Goal: Transaction & Acquisition: Purchase product/service

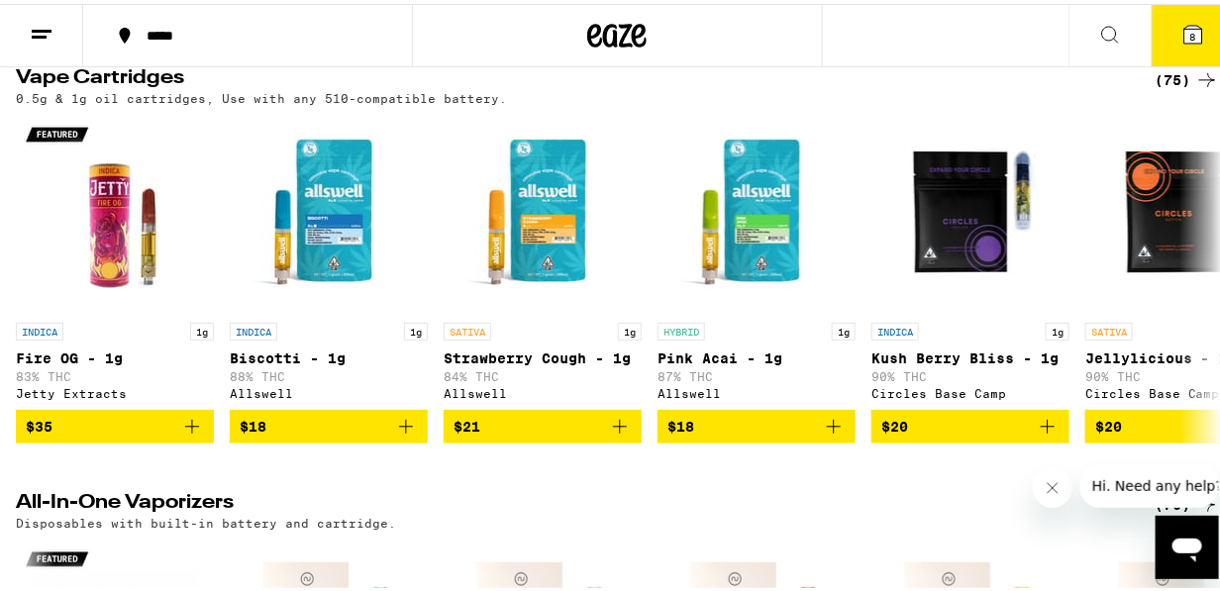
scroll to position [231, 0]
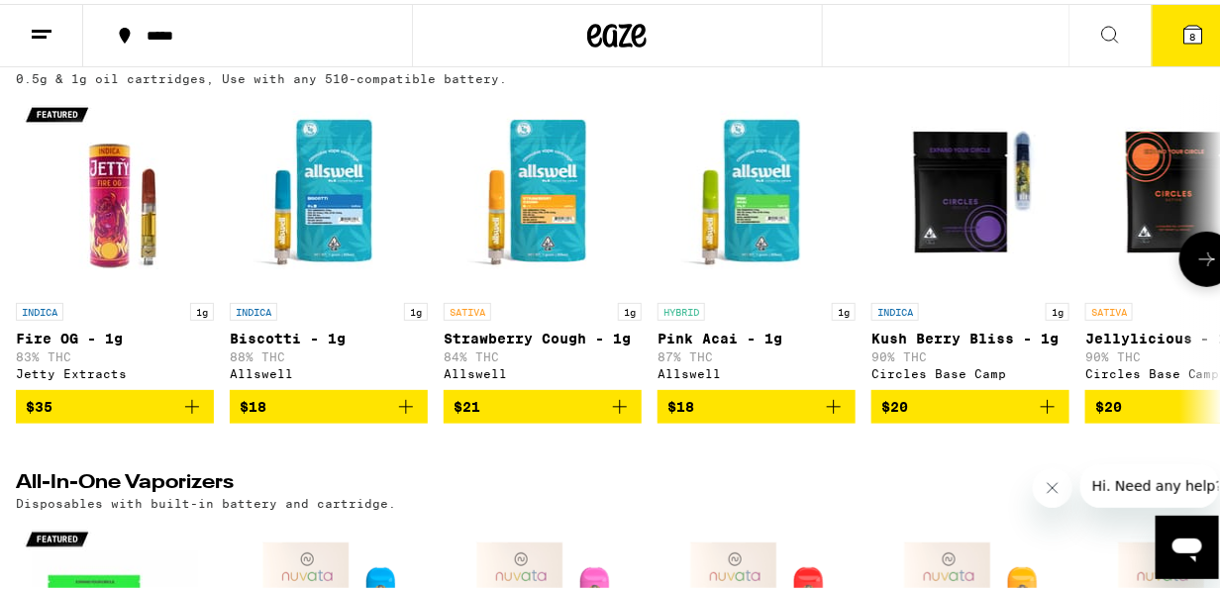
click at [1207, 258] on button at bounding box center [1206, 255] width 55 height 55
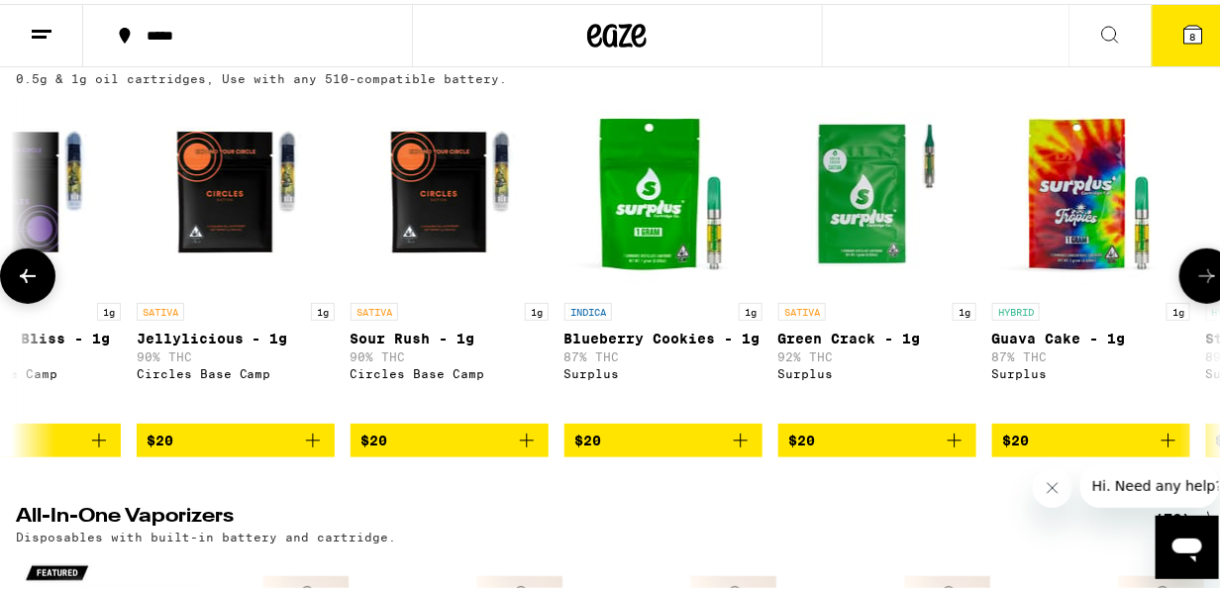
scroll to position [0, 973]
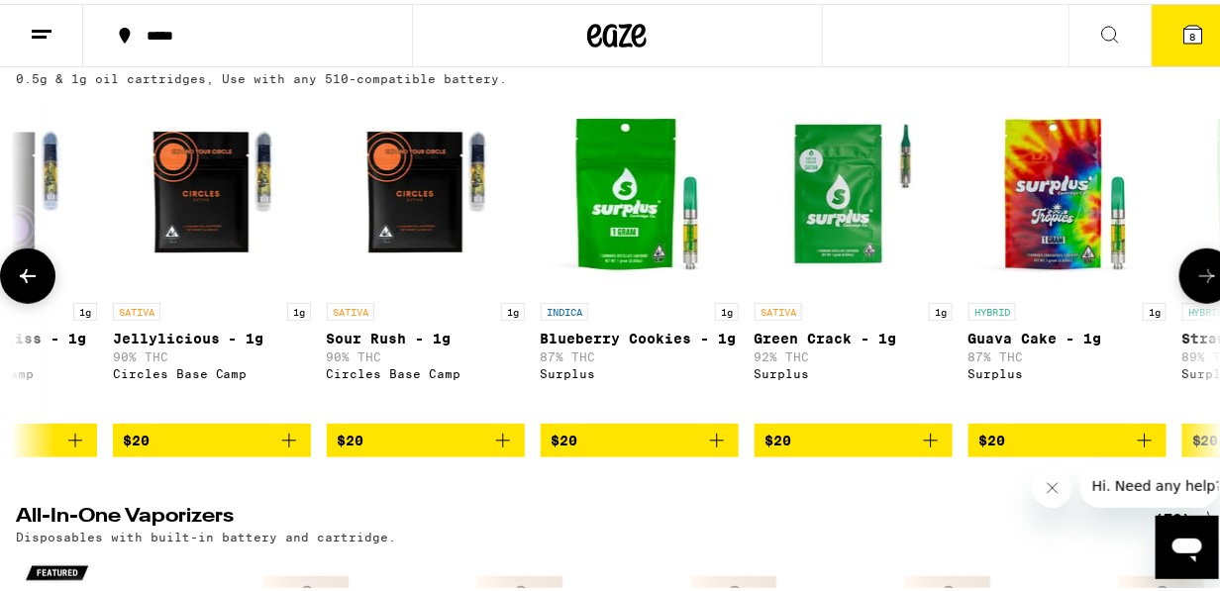
click at [1206, 258] on button at bounding box center [1206, 272] width 55 height 55
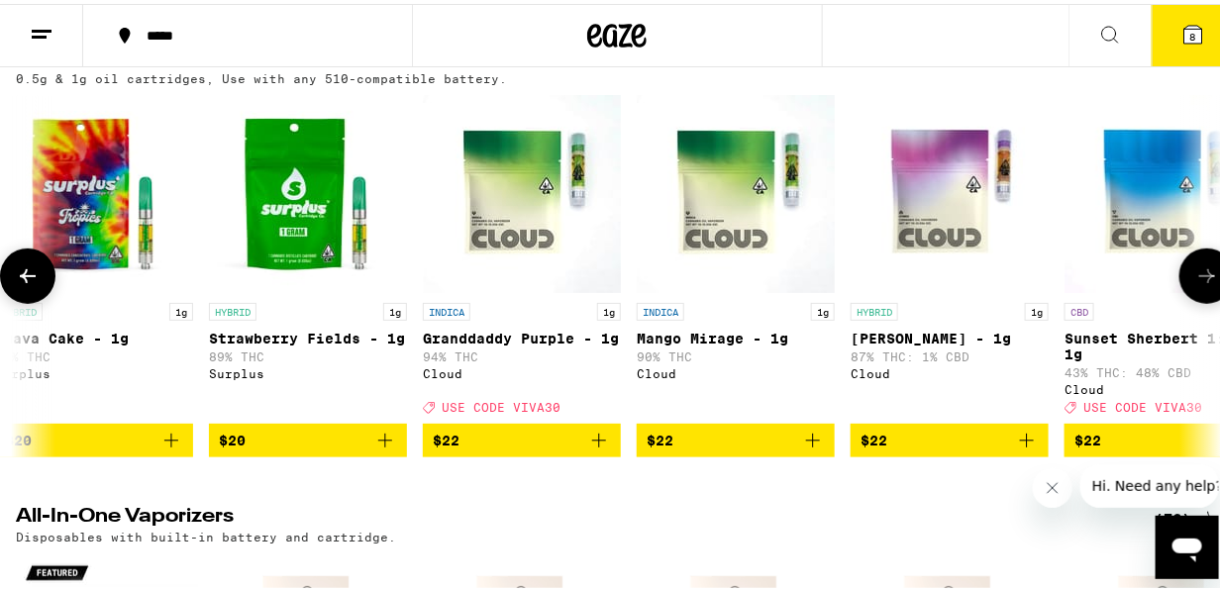
click at [1206, 257] on button at bounding box center [1206, 272] width 55 height 55
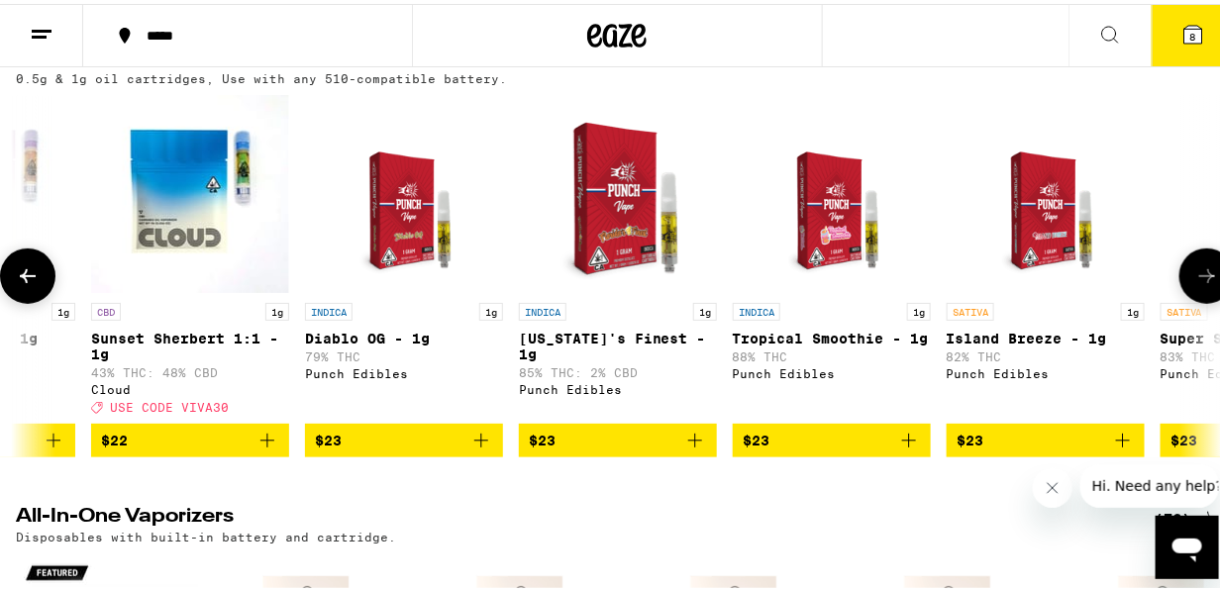
click at [1206, 257] on button at bounding box center [1206, 272] width 55 height 55
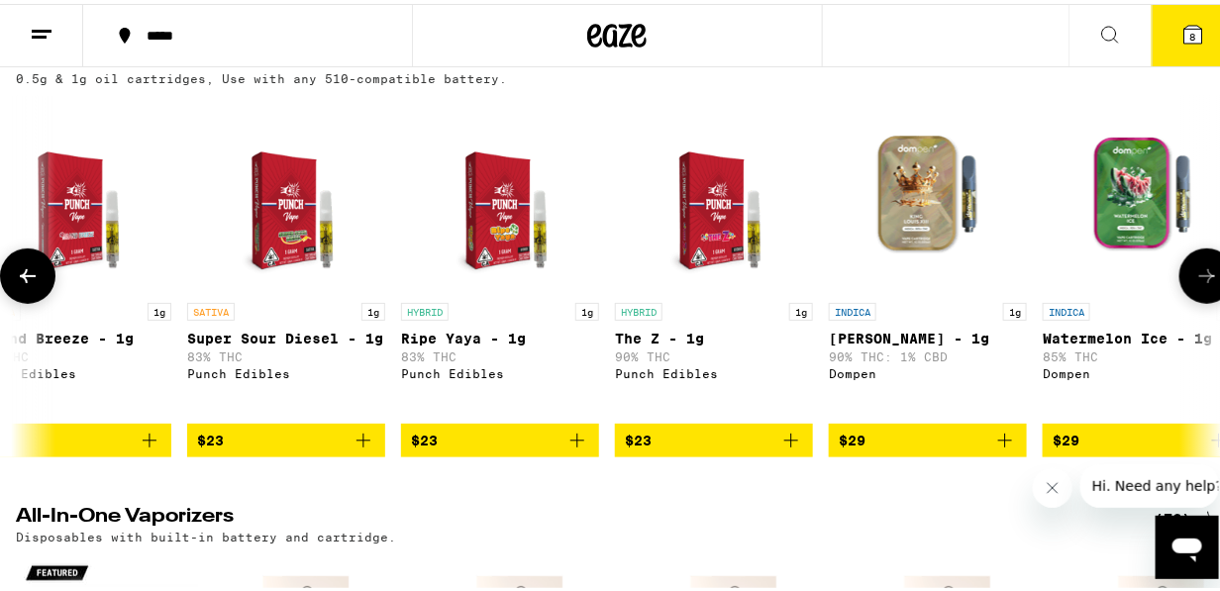
click at [1206, 257] on button at bounding box center [1206, 272] width 55 height 55
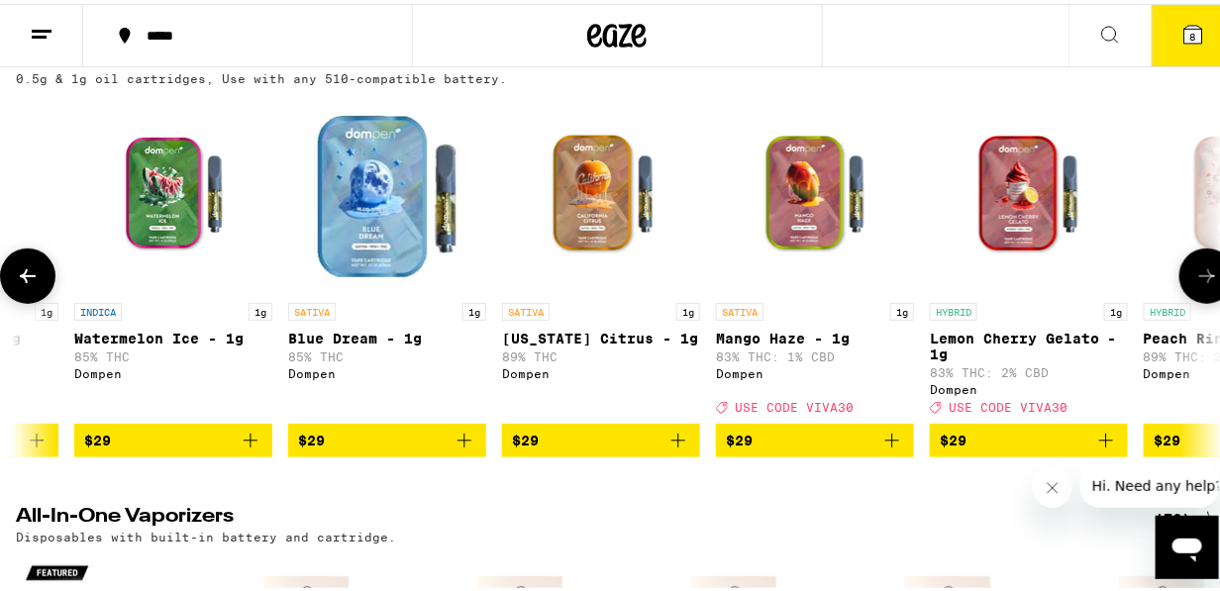
scroll to position [0, 4867]
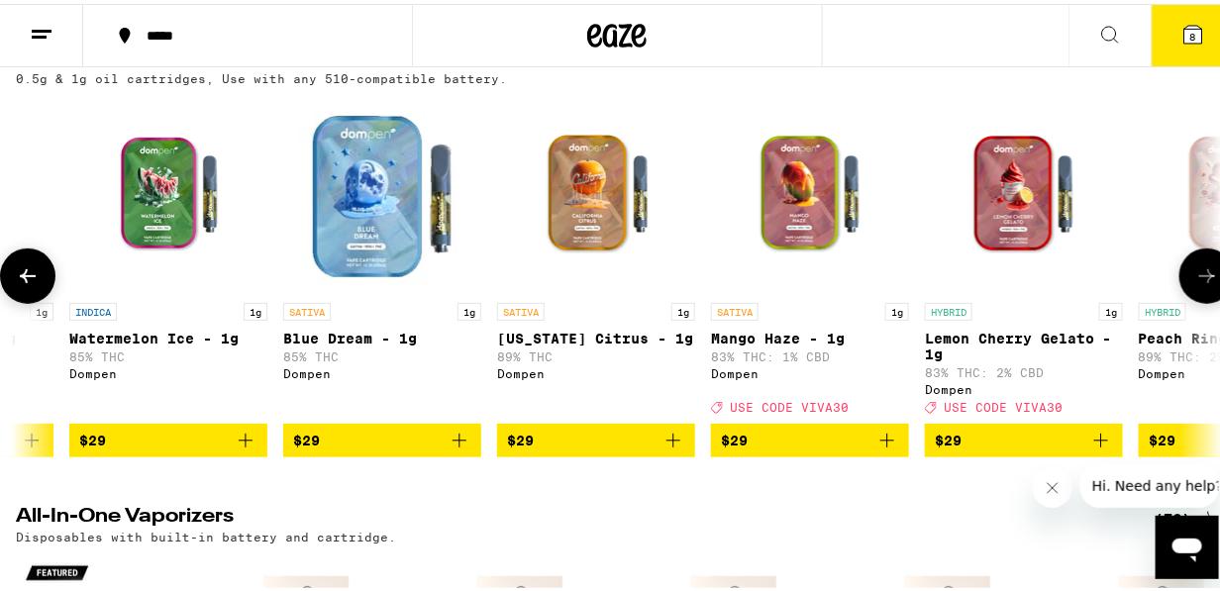
click at [1206, 257] on button at bounding box center [1206, 272] width 55 height 55
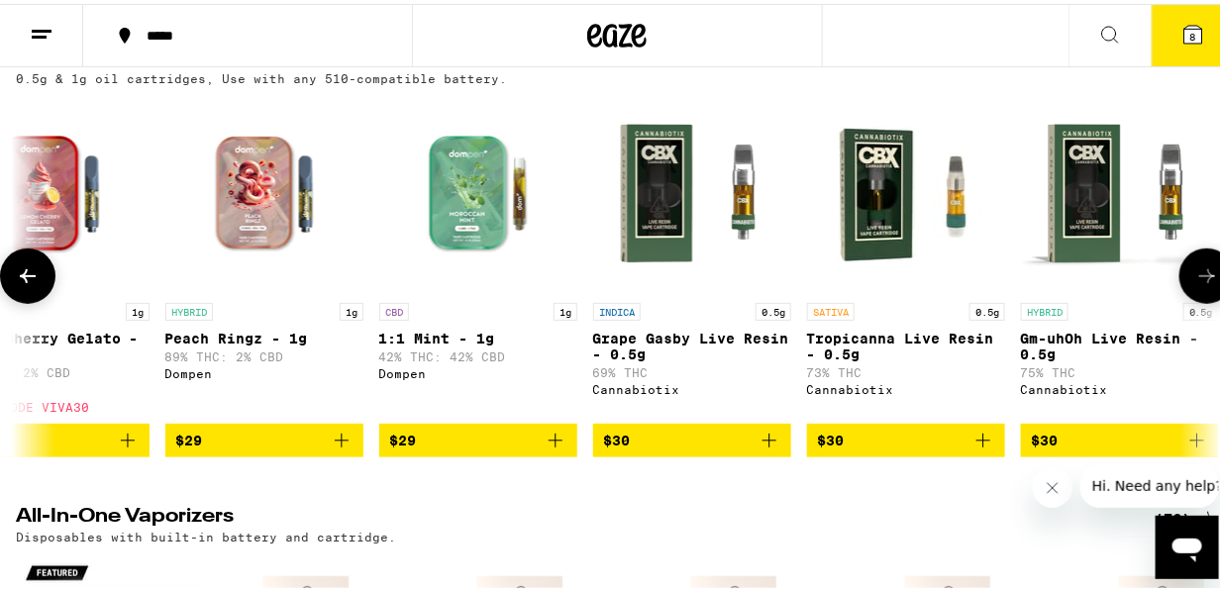
click at [1206, 257] on button at bounding box center [1206, 272] width 55 height 55
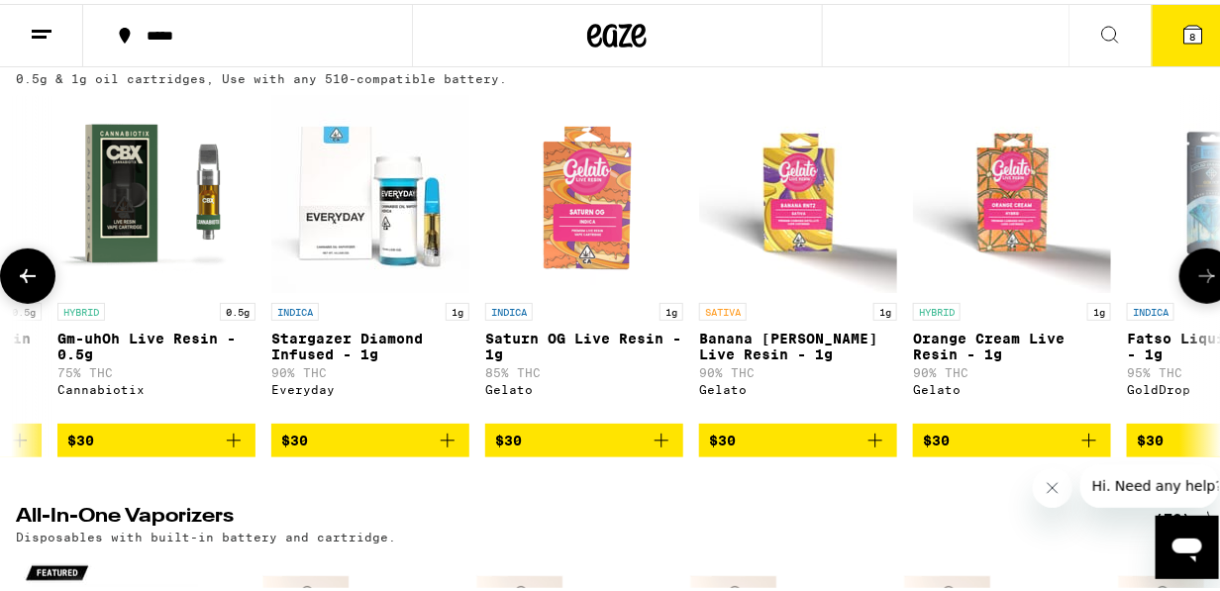
scroll to position [0, 6814]
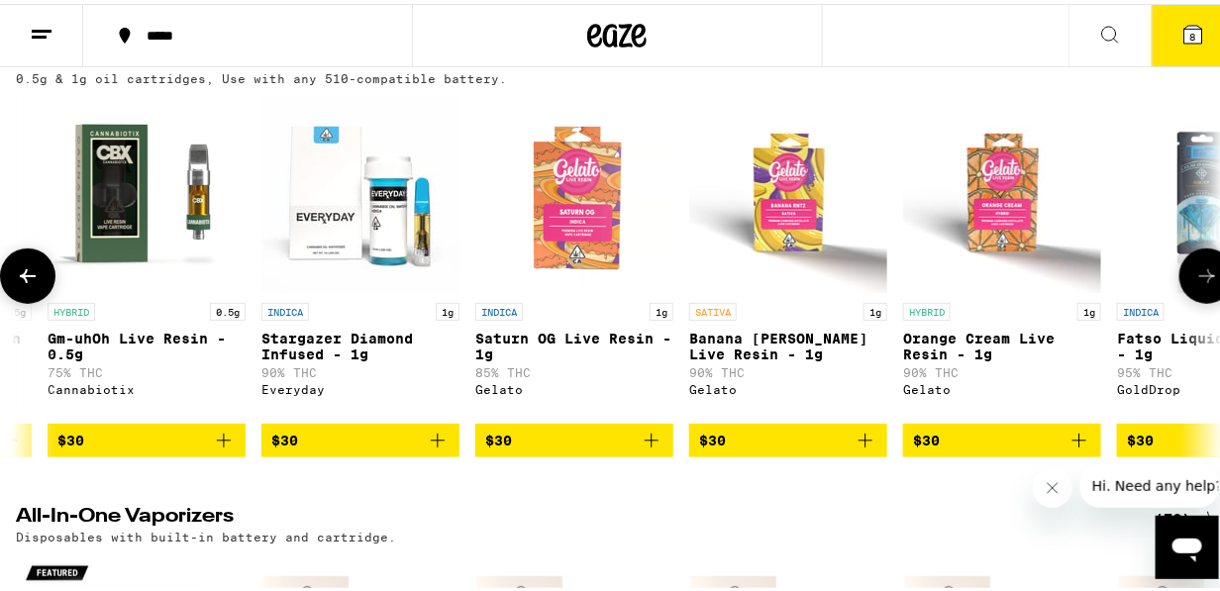
click at [1206, 257] on button at bounding box center [1206, 272] width 55 height 55
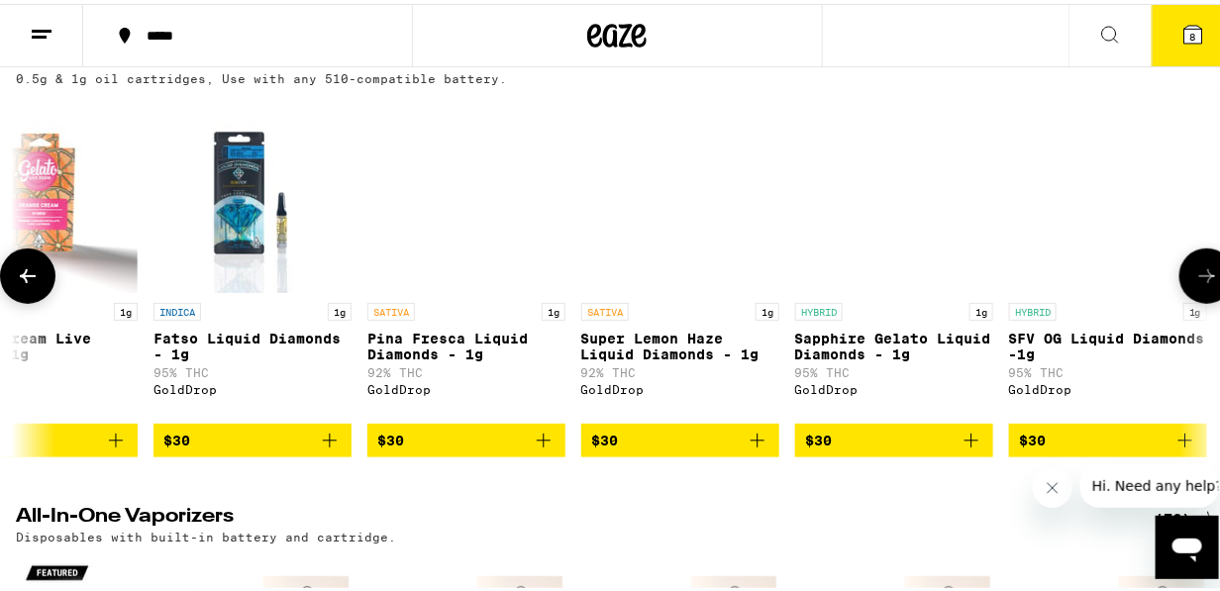
scroll to position [0, 7786]
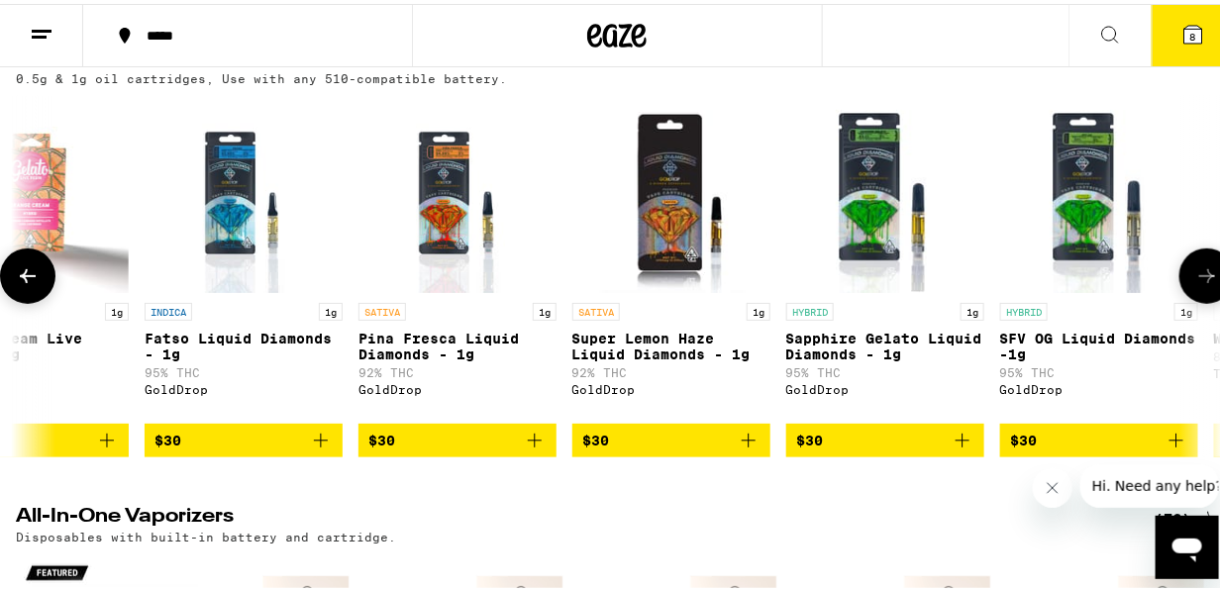
click at [1206, 257] on button at bounding box center [1206, 272] width 55 height 55
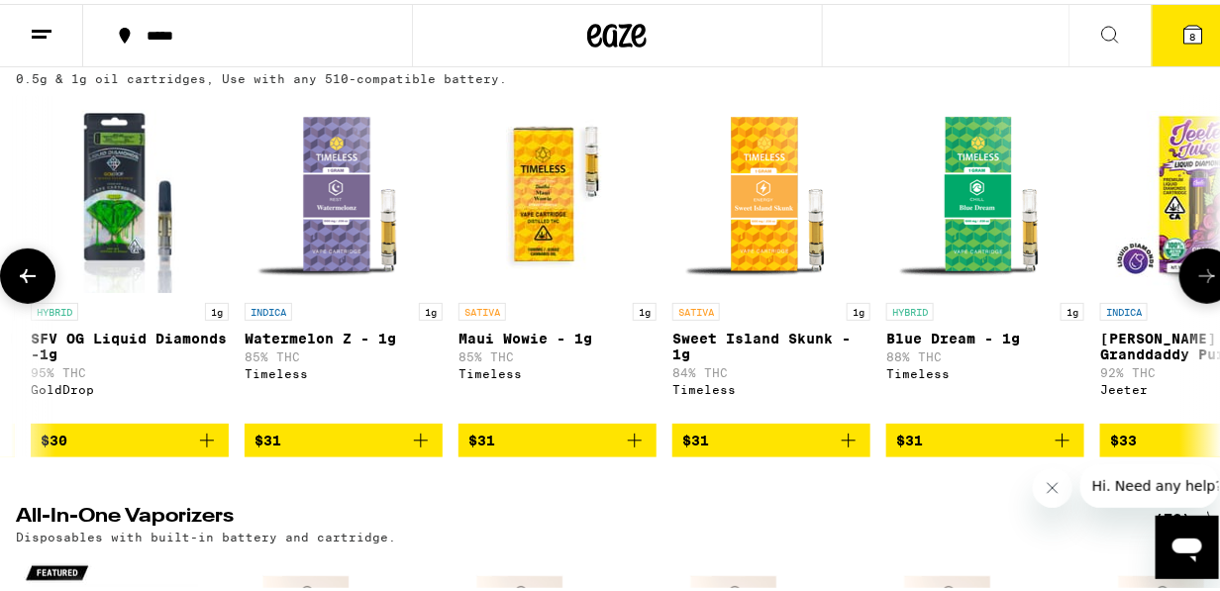
scroll to position [0, 8760]
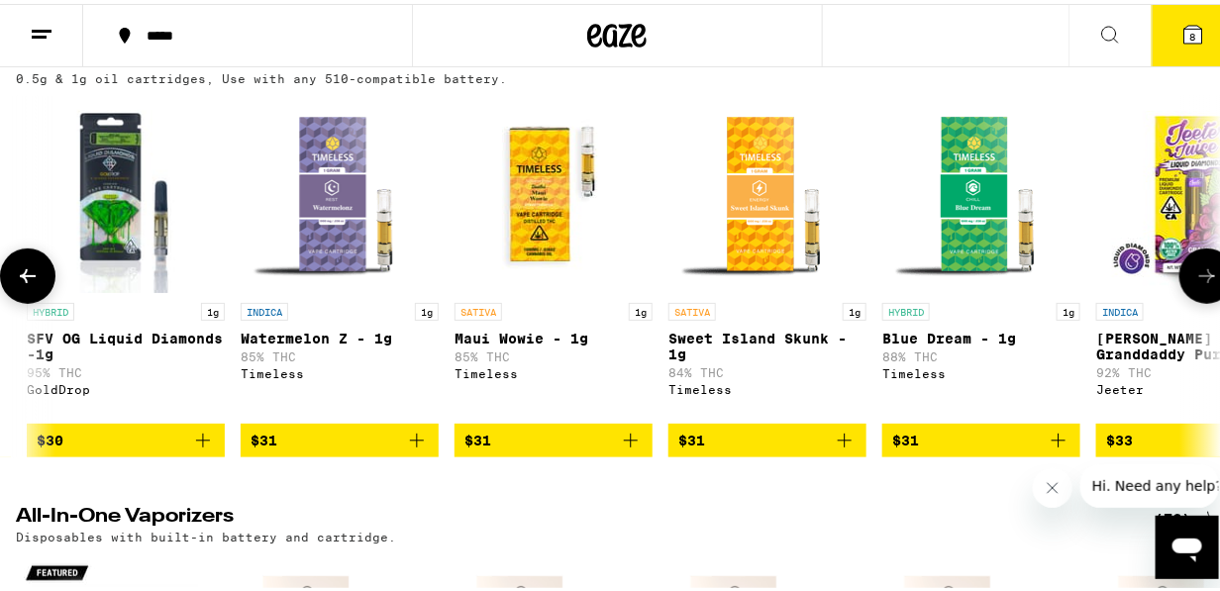
click at [1206, 257] on button at bounding box center [1206, 272] width 55 height 55
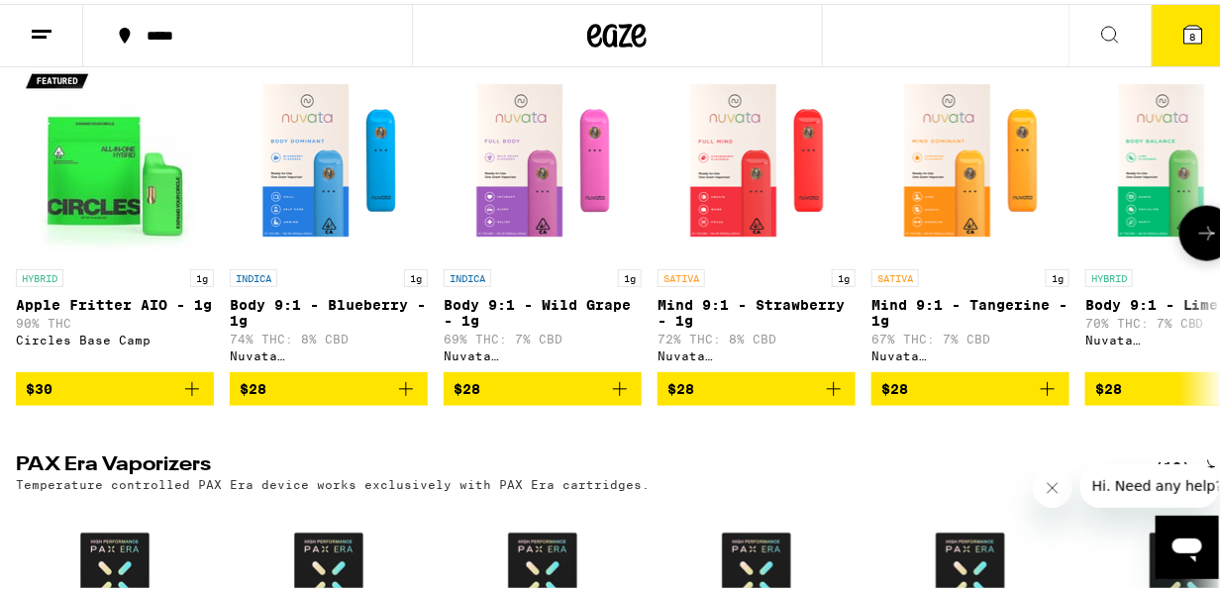
scroll to position [704, 0]
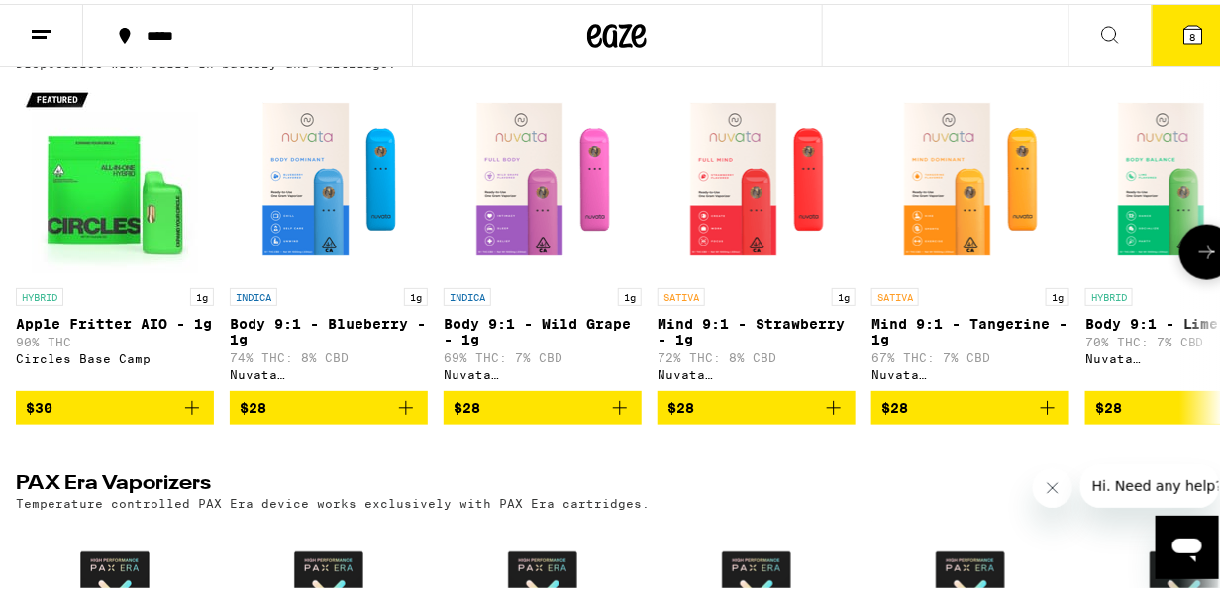
click at [1195, 260] on icon at bounding box center [1207, 249] width 24 height 24
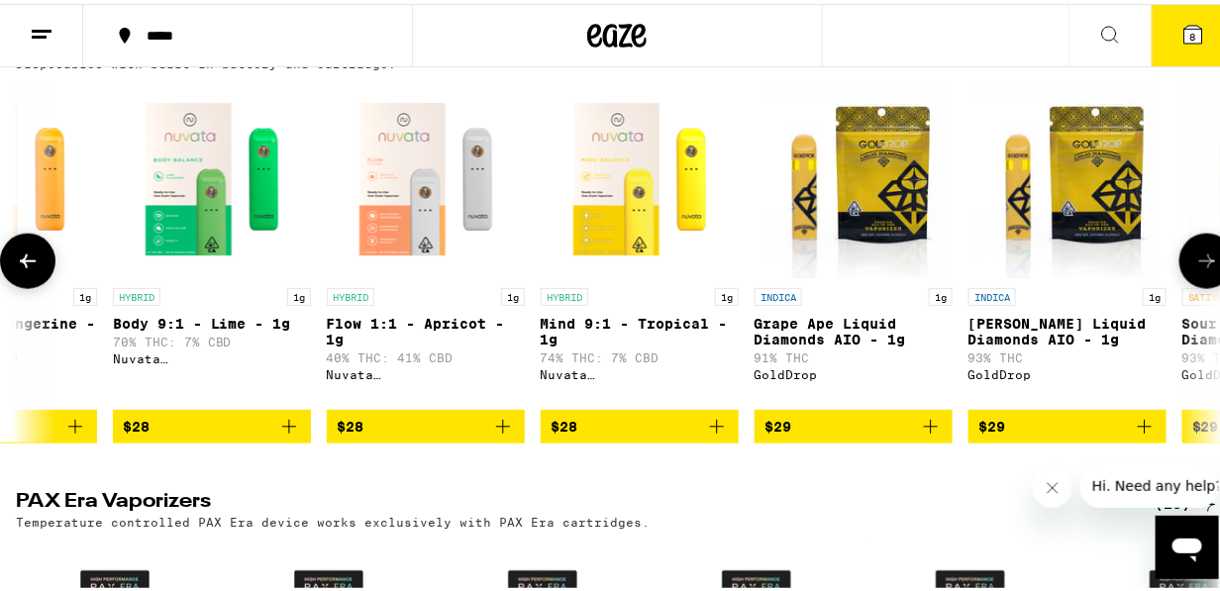
click at [1194, 264] on button at bounding box center [1206, 257] width 55 height 55
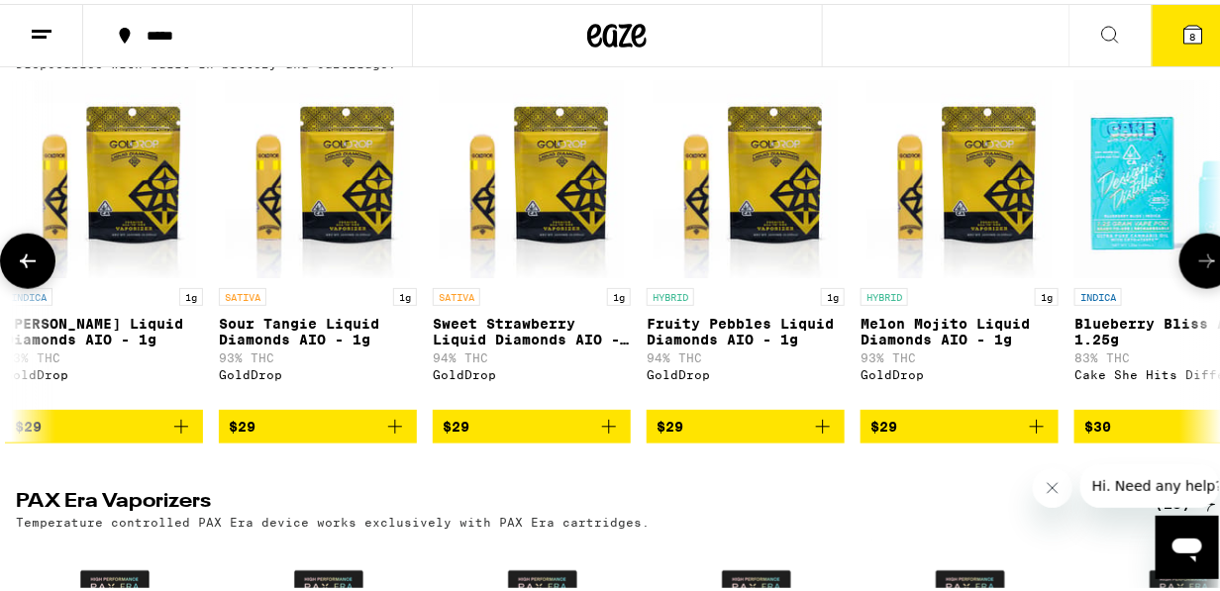
scroll to position [0, 1946]
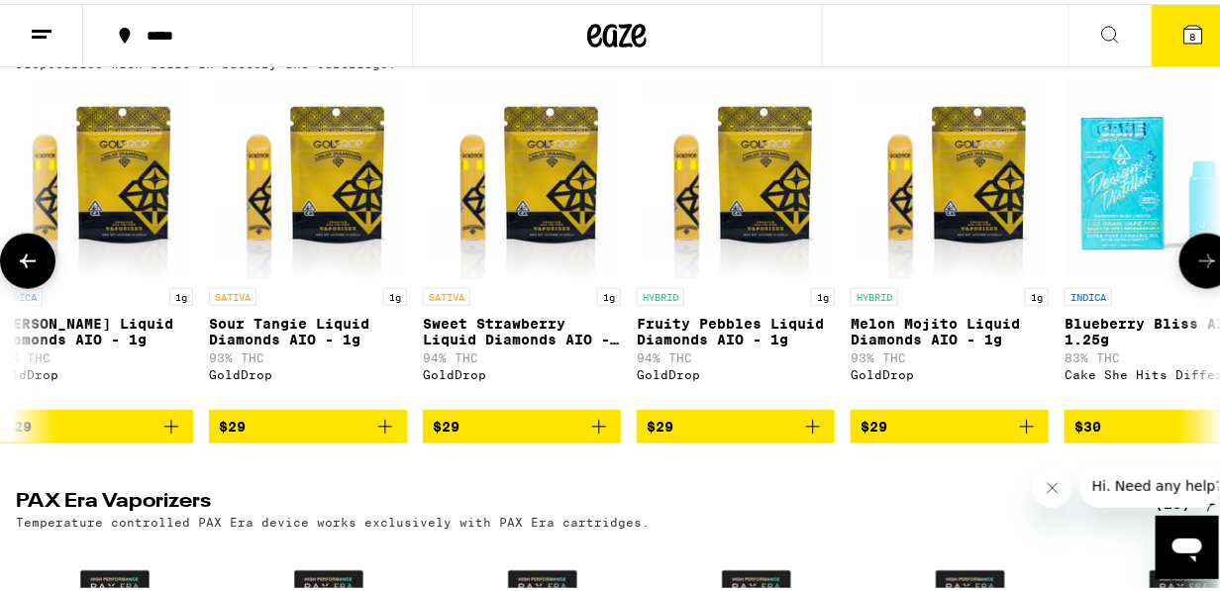
click at [1194, 264] on button at bounding box center [1206, 257] width 55 height 55
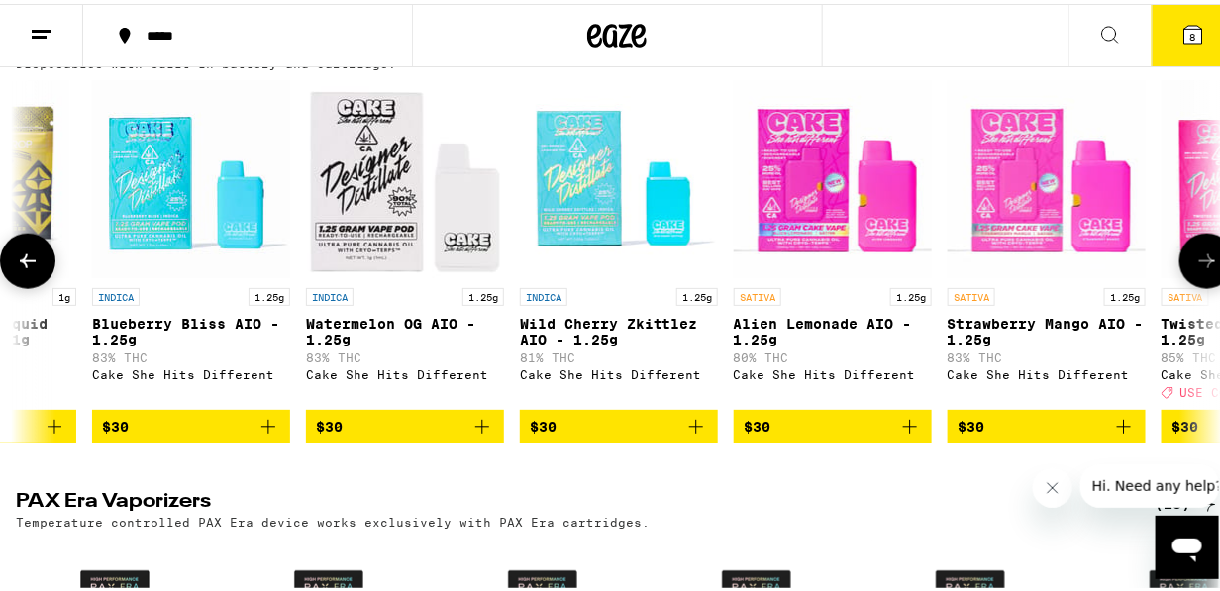
scroll to position [0, 2920]
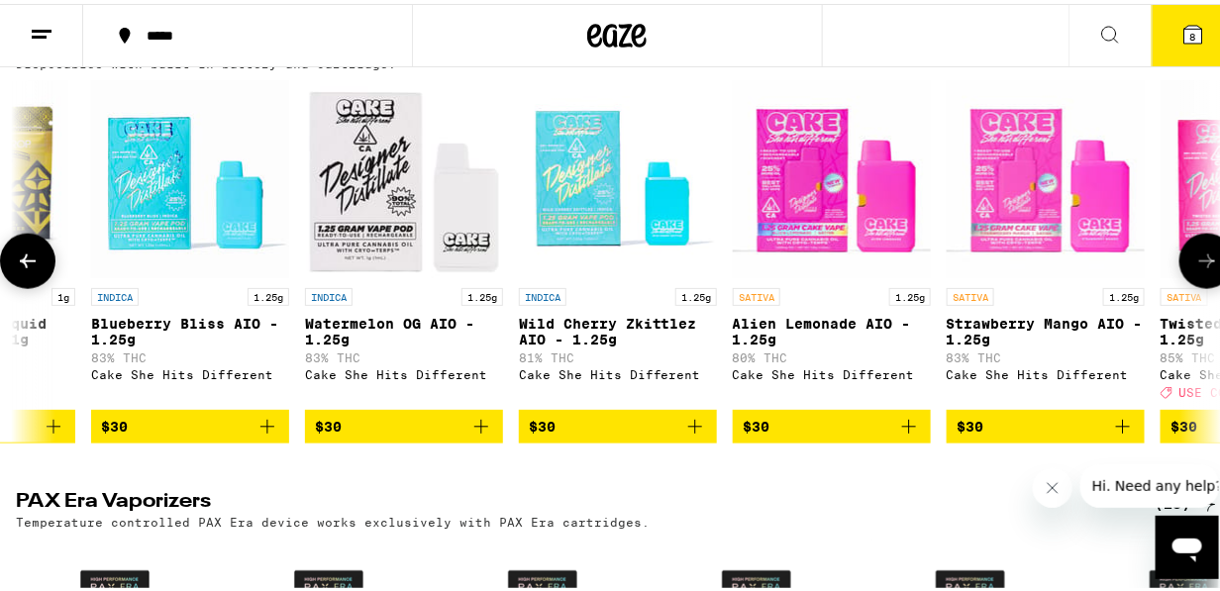
click at [27, 269] on icon at bounding box center [28, 258] width 24 height 24
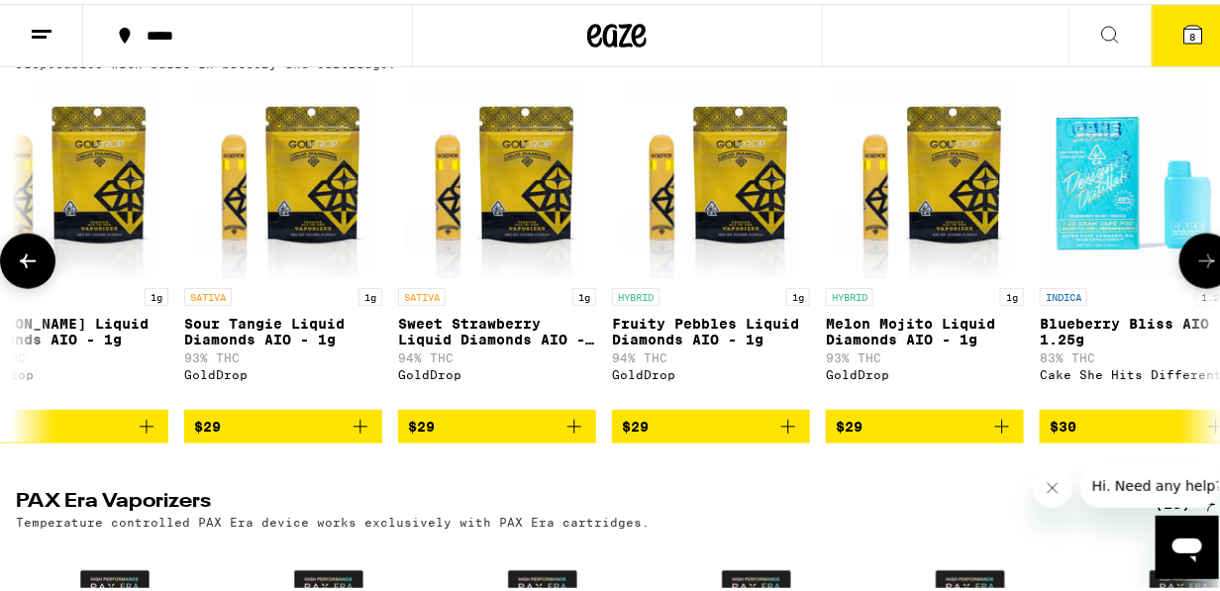
click at [27, 269] on icon at bounding box center [28, 258] width 24 height 24
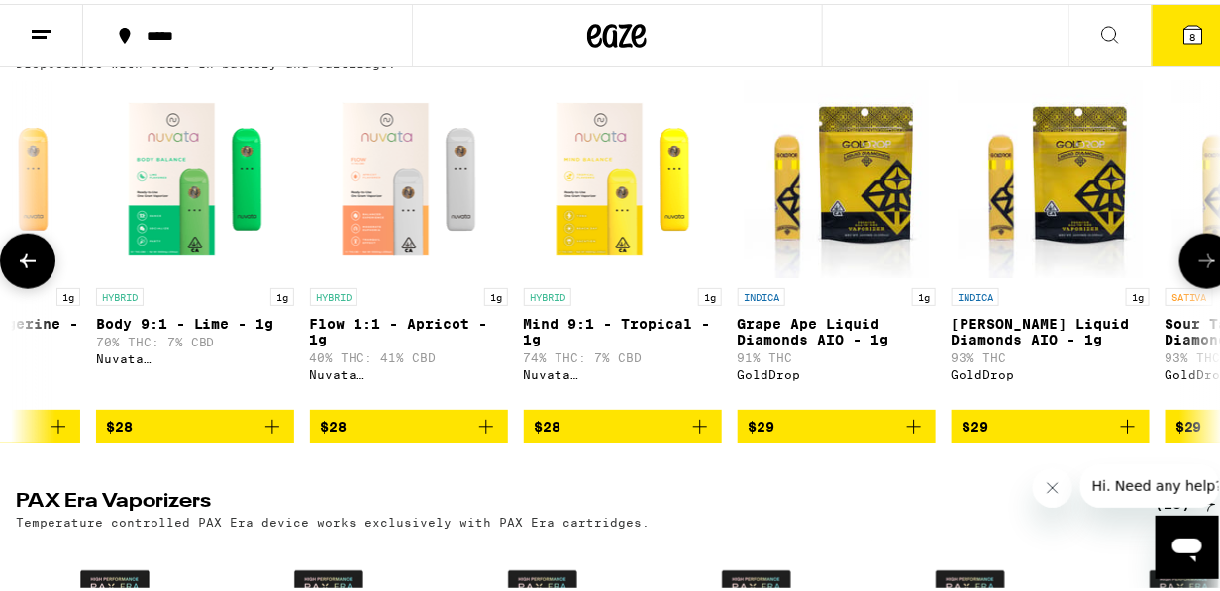
click at [27, 269] on icon at bounding box center [28, 258] width 24 height 24
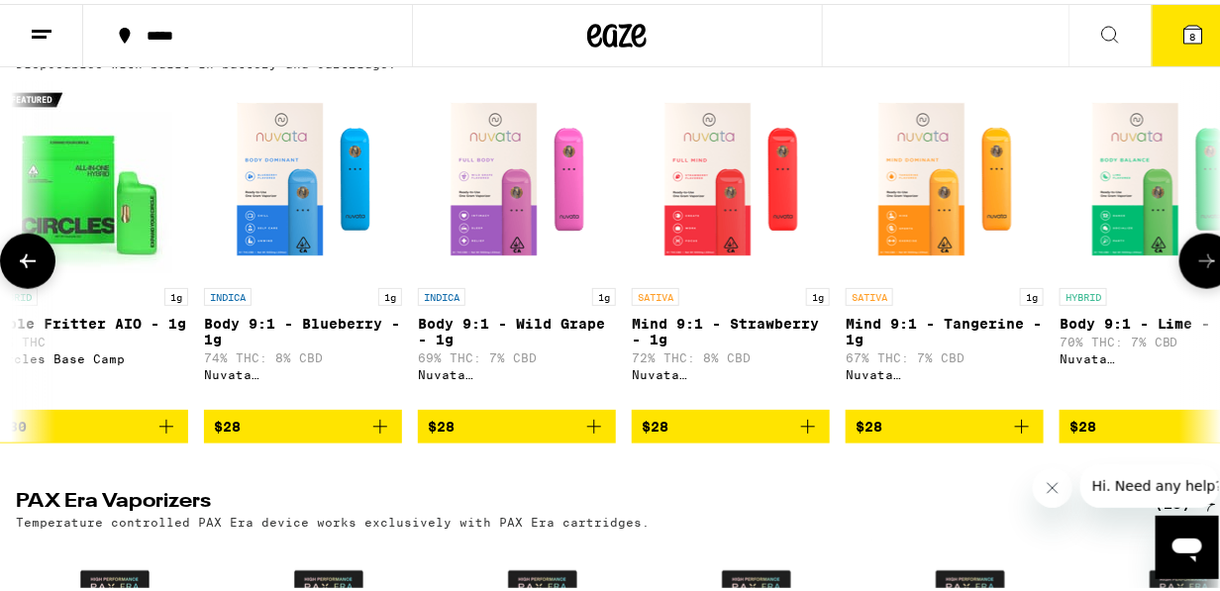
scroll to position [0, 16]
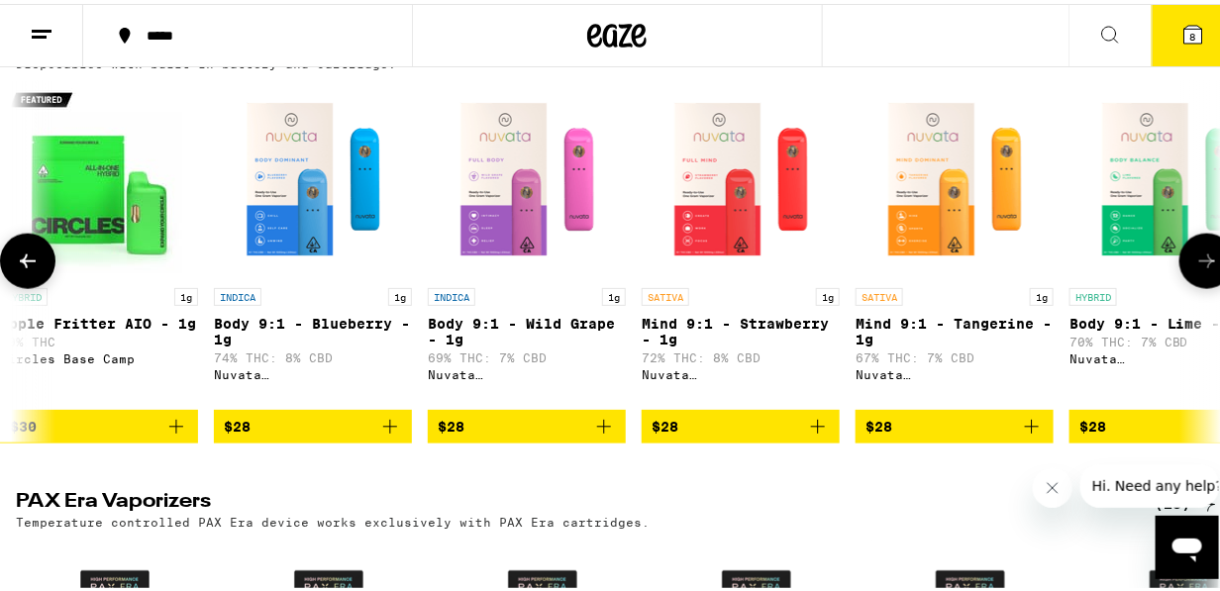
click at [1195, 269] on icon at bounding box center [1207, 258] width 24 height 24
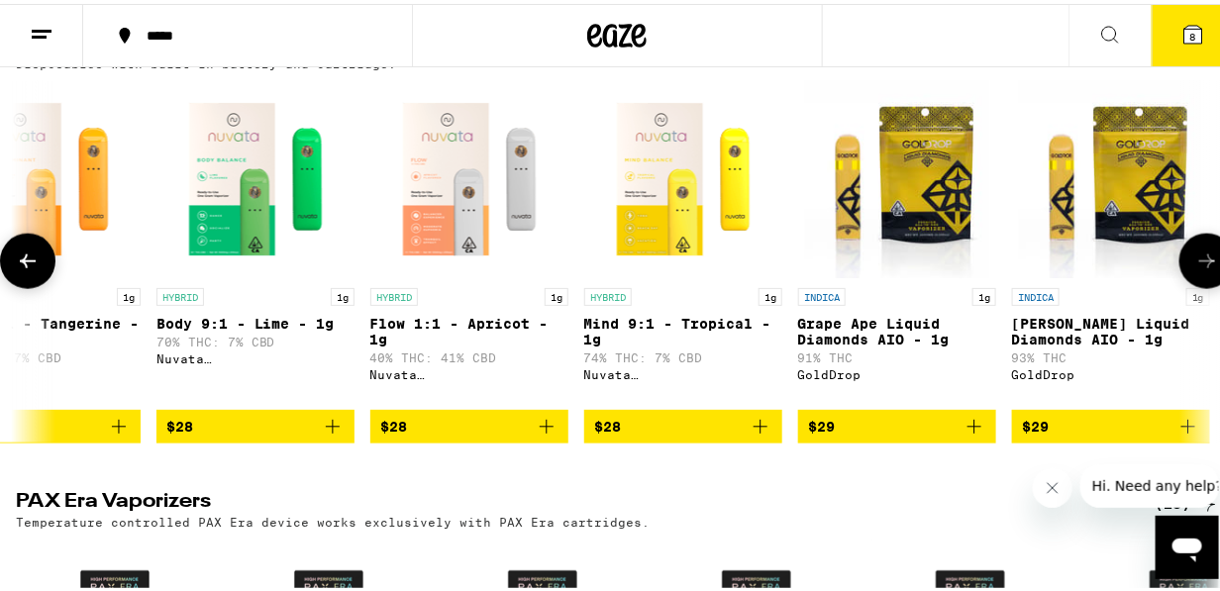
click at [1195, 269] on icon at bounding box center [1207, 258] width 24 height 24
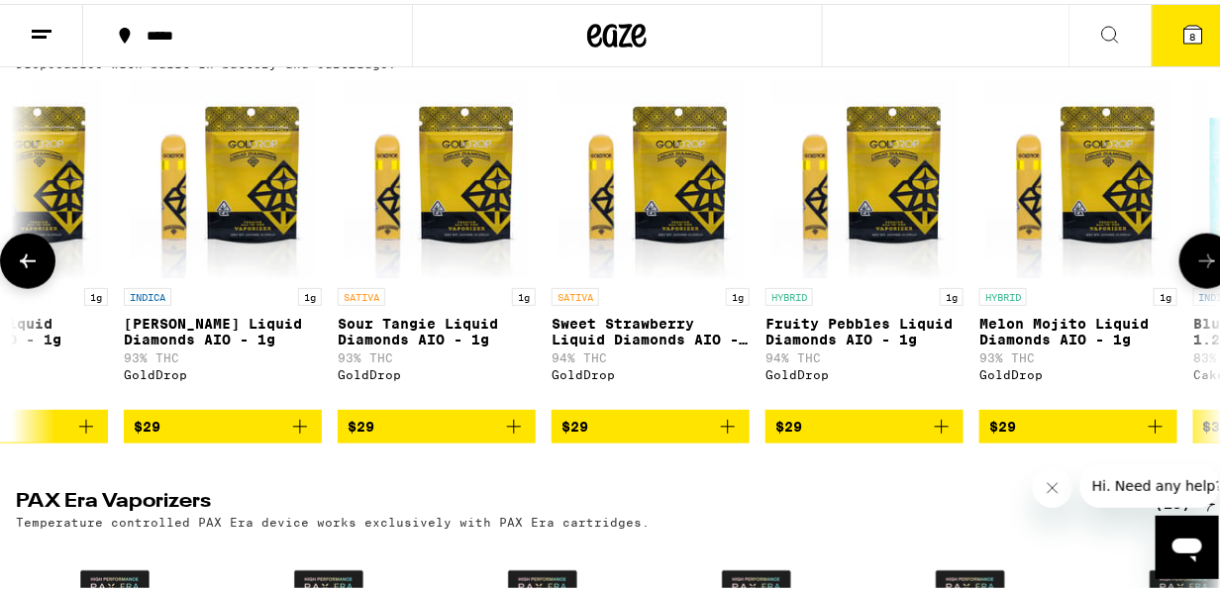
scroll to position [0, 1946]
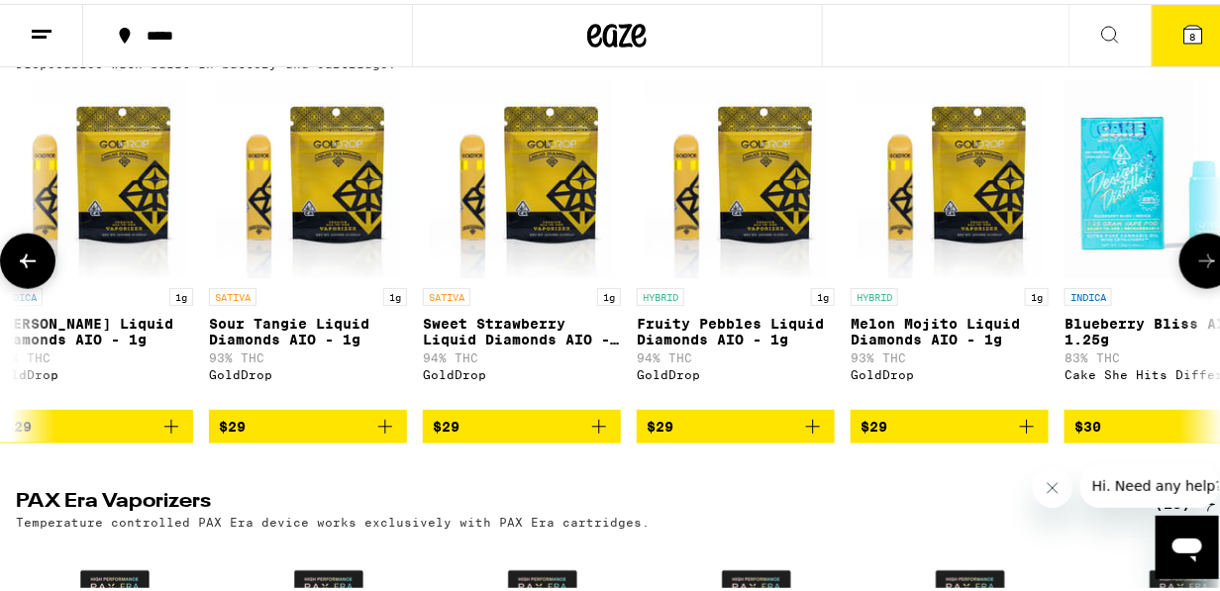
click at [1195, 269] on icon at bounding box center [1207, 258] width 24 height 24
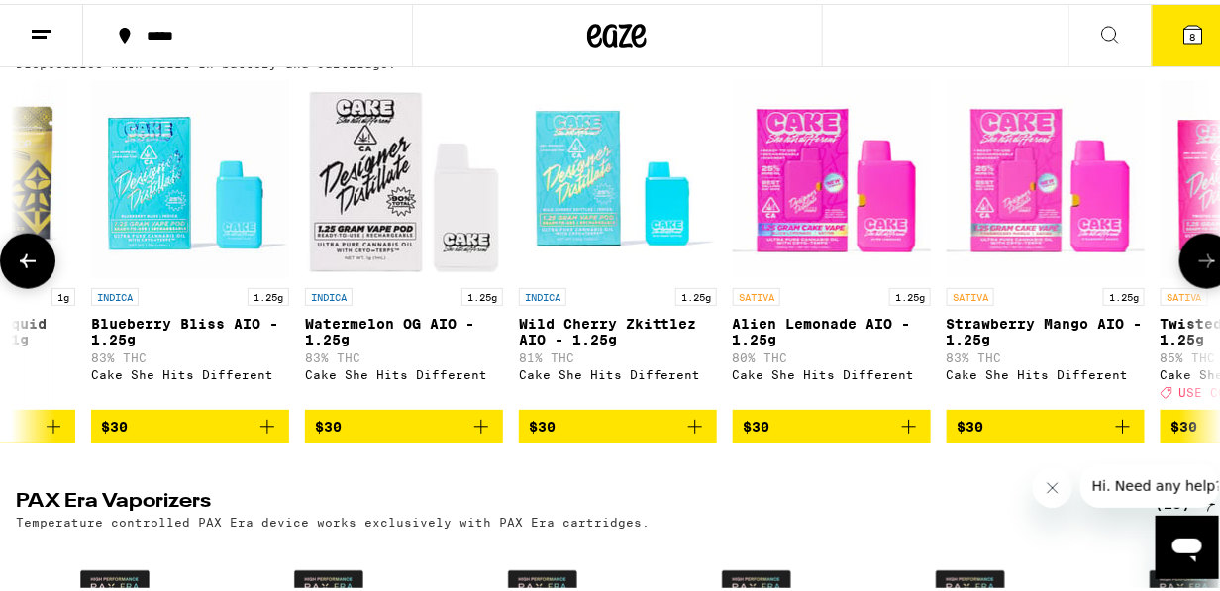
click at [1195, 269] on icon at bounding box center [1207, 258] width 24 height 24
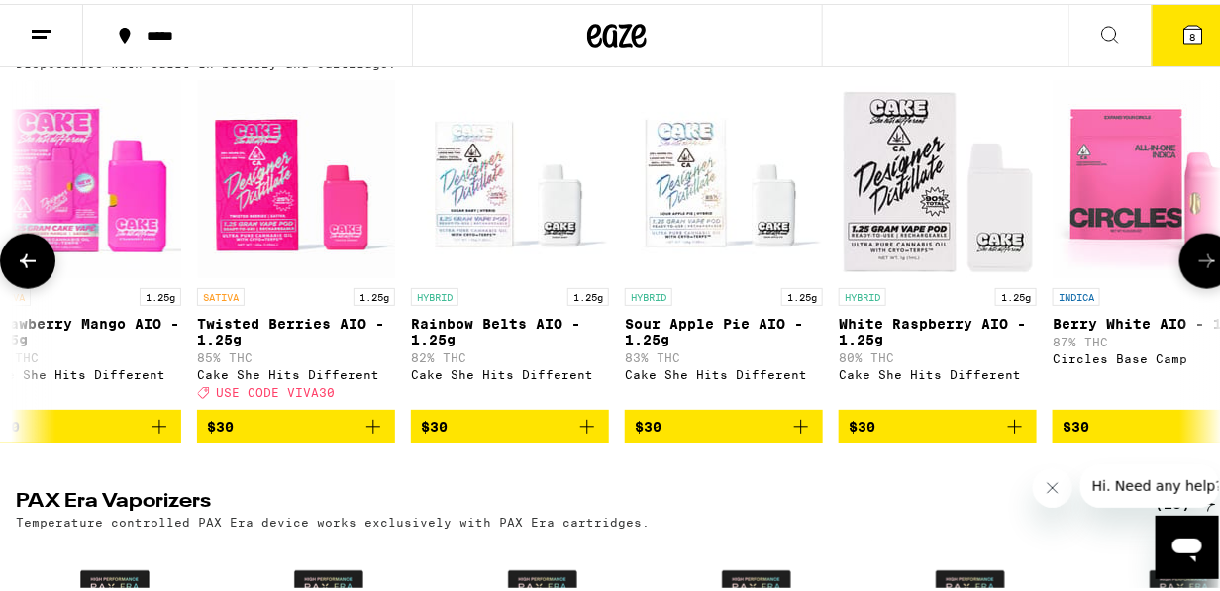
scroll to position [0, 3893]
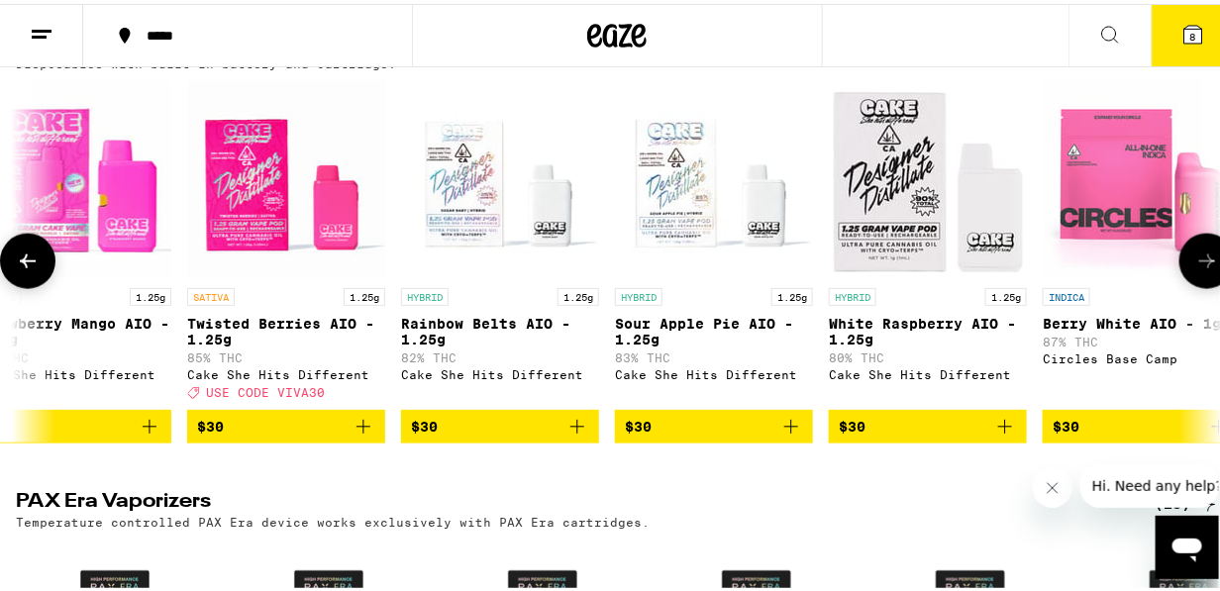
click at [1195, 269] on icon at bounding box center [1207, 258] width 24 height 24
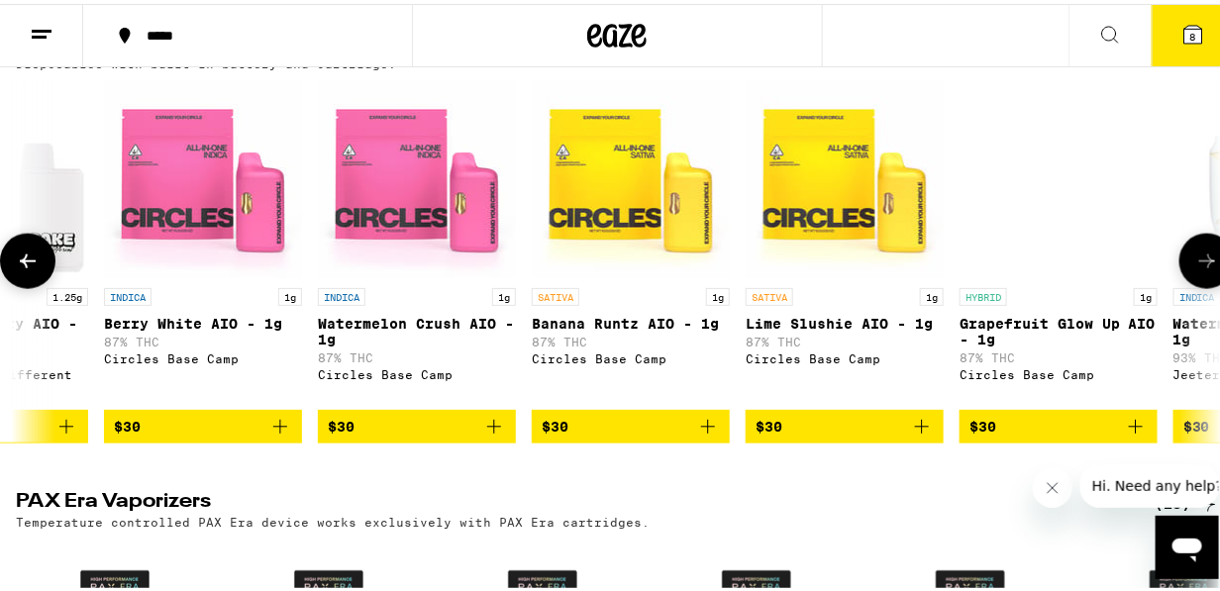
scroll to position [0, 4867]
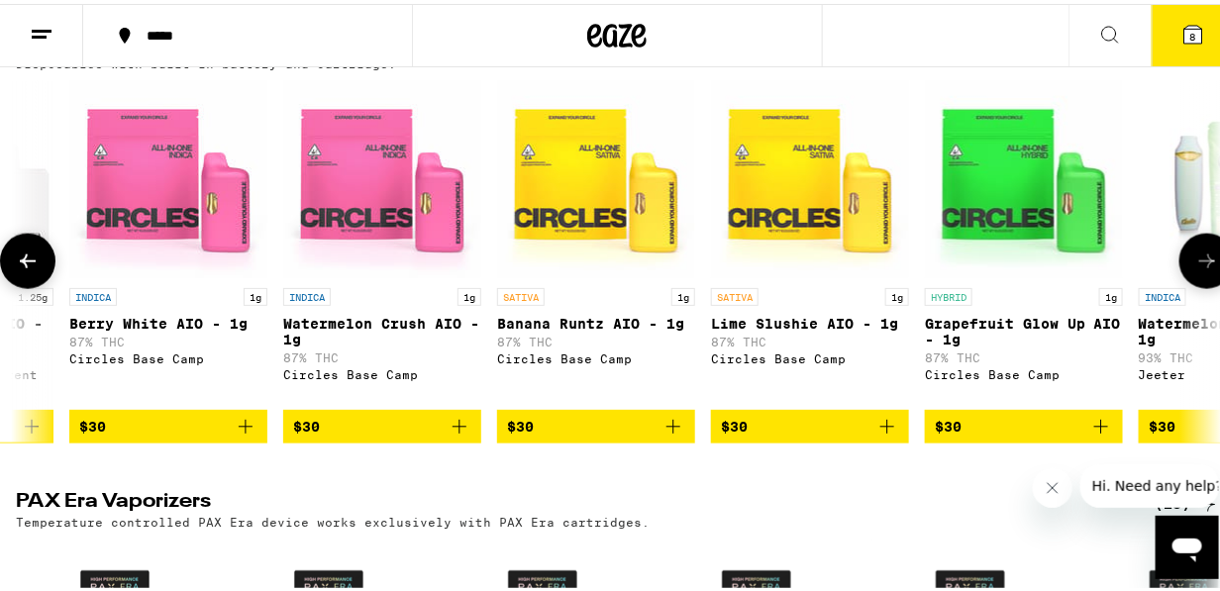
click at [1195, 269] on icon at bounding box center [1207, 258] width 24 height 24
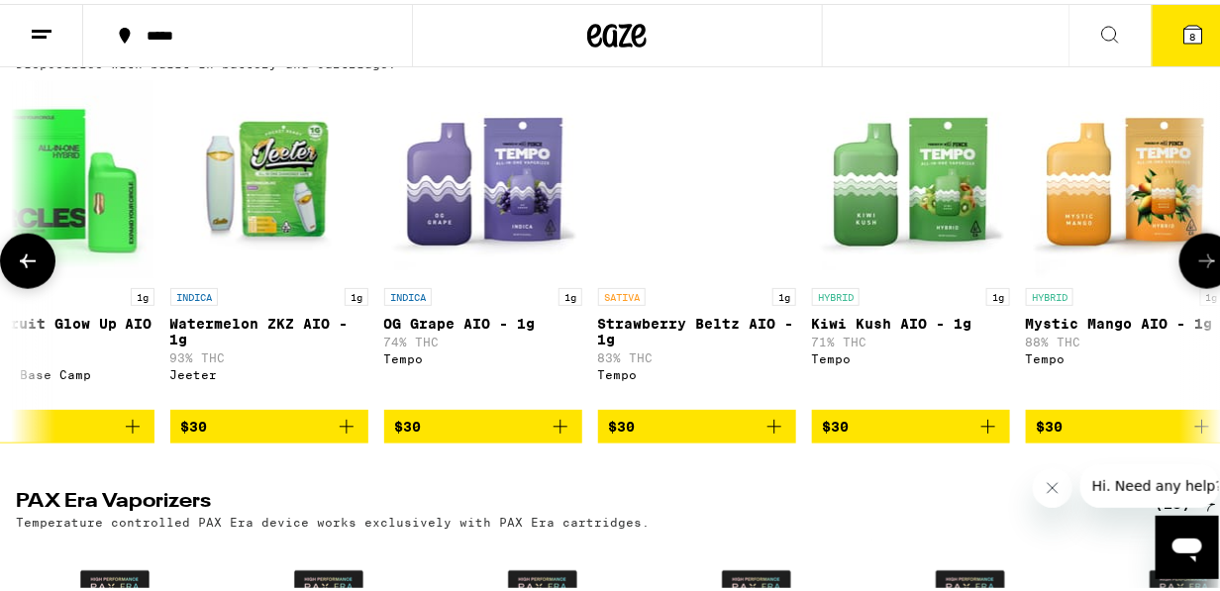
scroll to position [0, 5840]
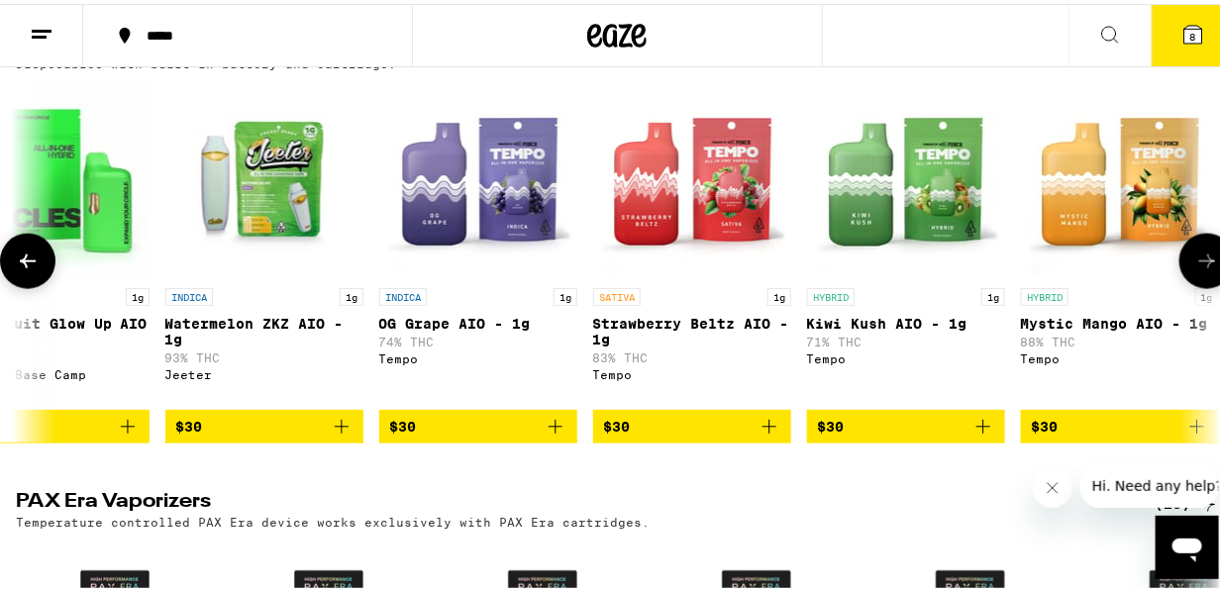
click at [1195, 269] on icon at bounding box center [1207, 258] width 24 height 24
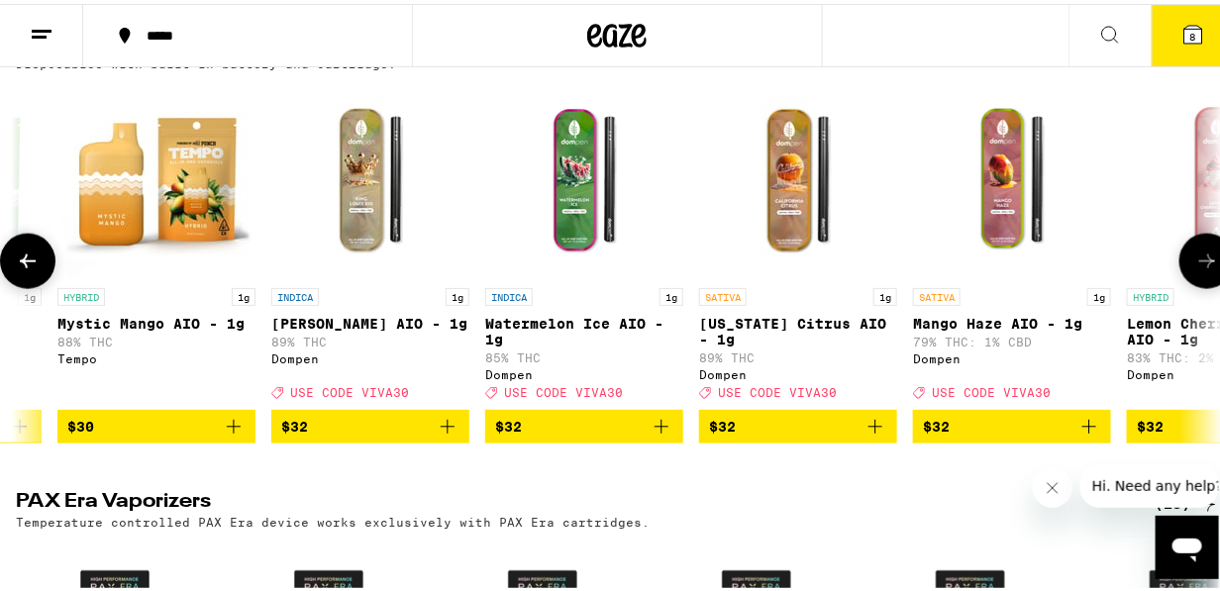
scroll to position [0, 6814]
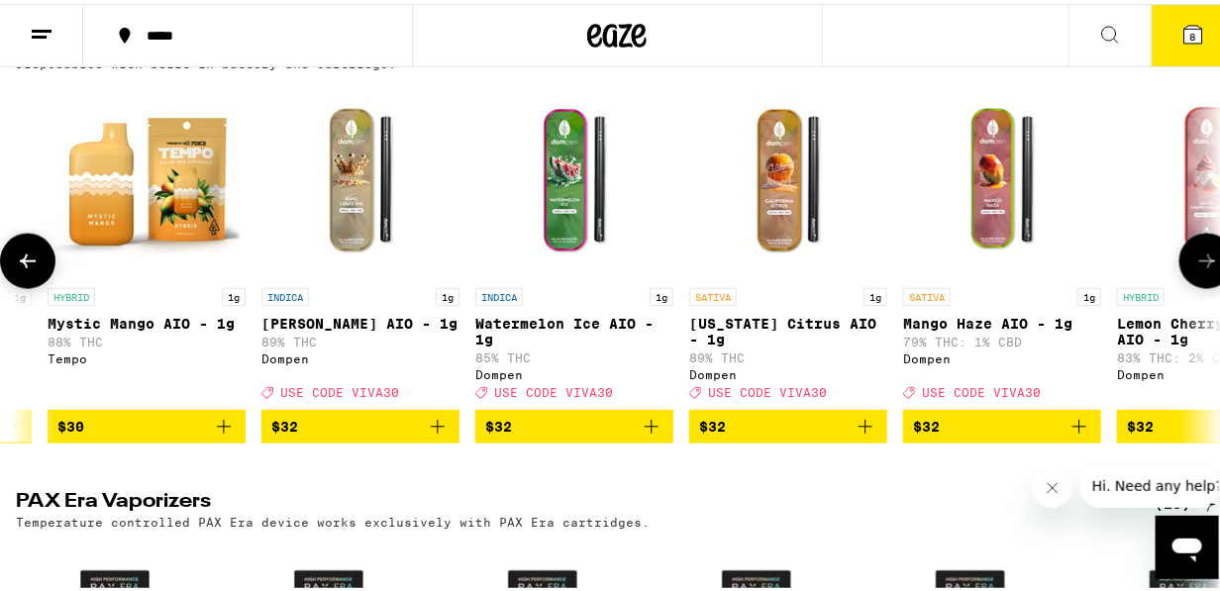
click at [24, 269] on icon at bounding box center [28, 258] width 24 height 24
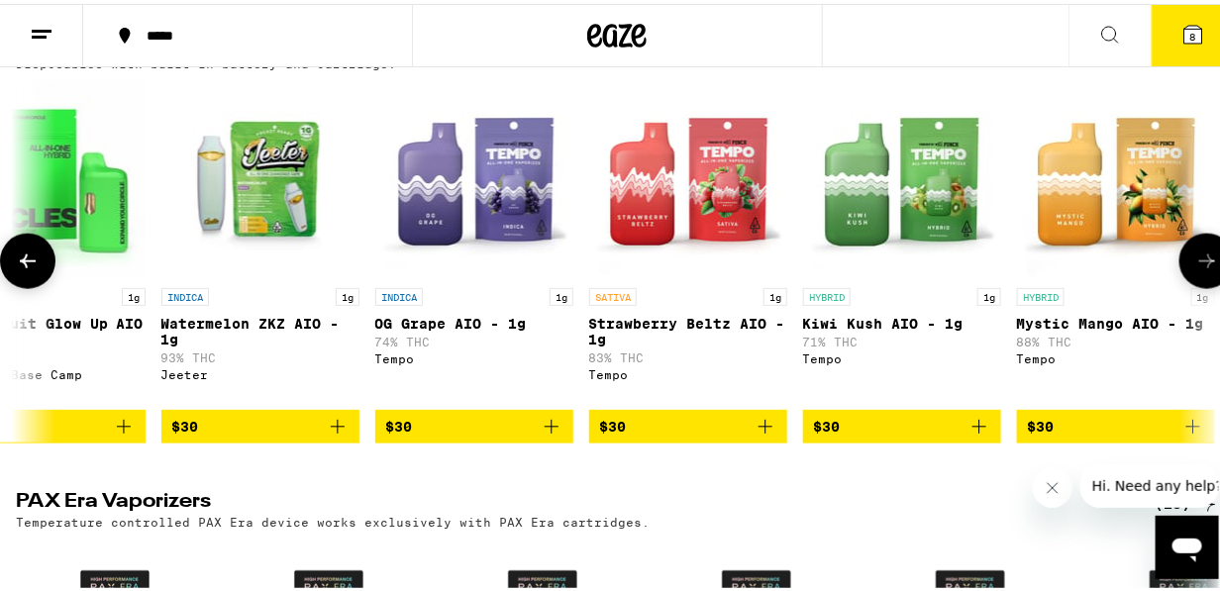
click at [23, 269] on icon at bounding box center [28, 258] width 24 height 24
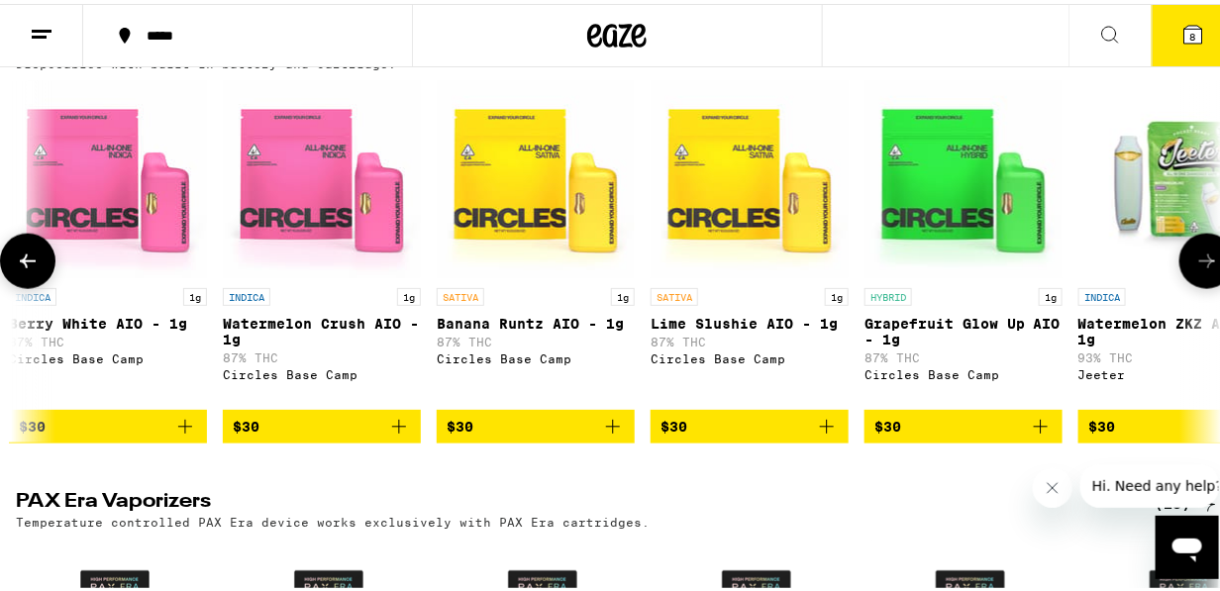
click at [23, 269] on icon at bounding box center [28, 258] width 24 height 24
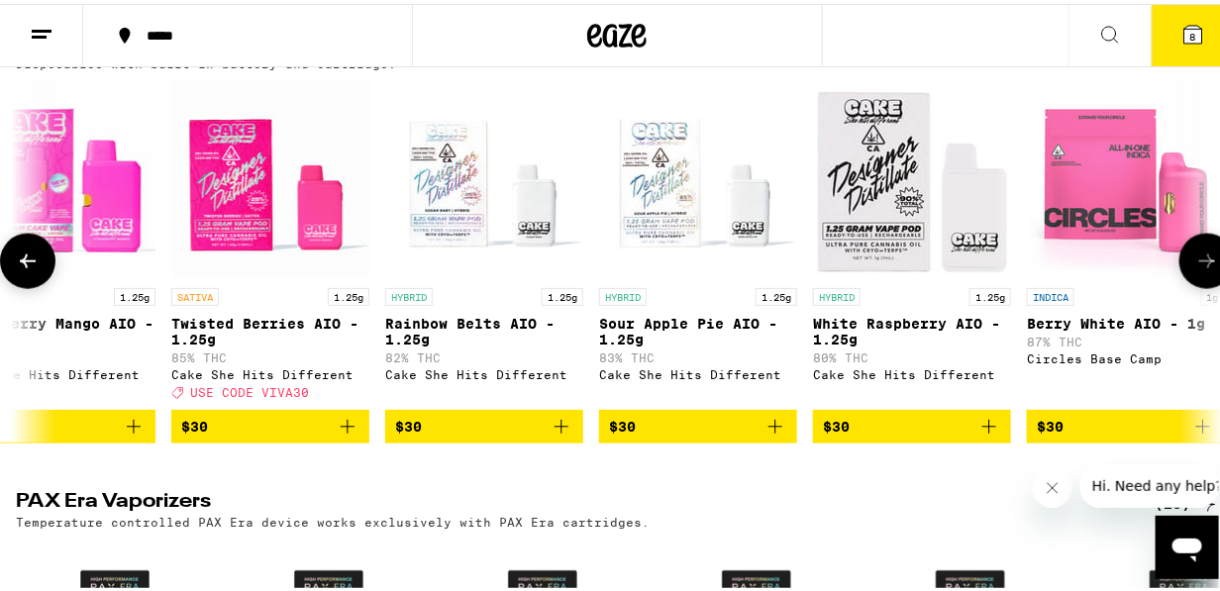
click at [23, 269] on icon at bounding box center [28, 258] width 24 height 24
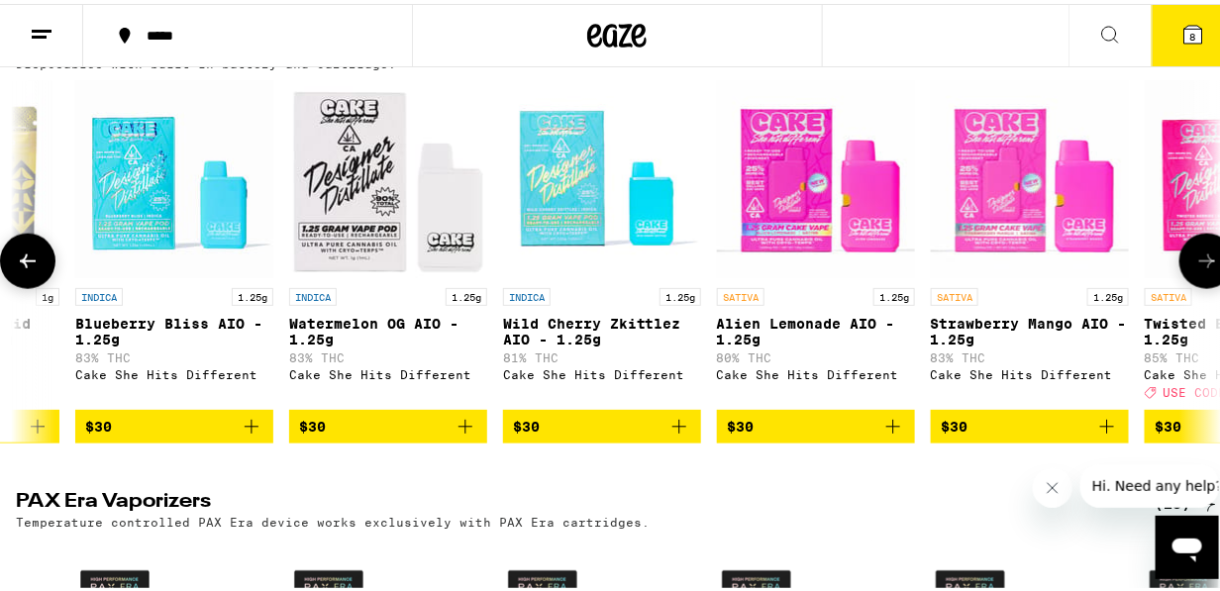
click at [23, 269] on icon at bounding box center [28, 258] width 24 height 24
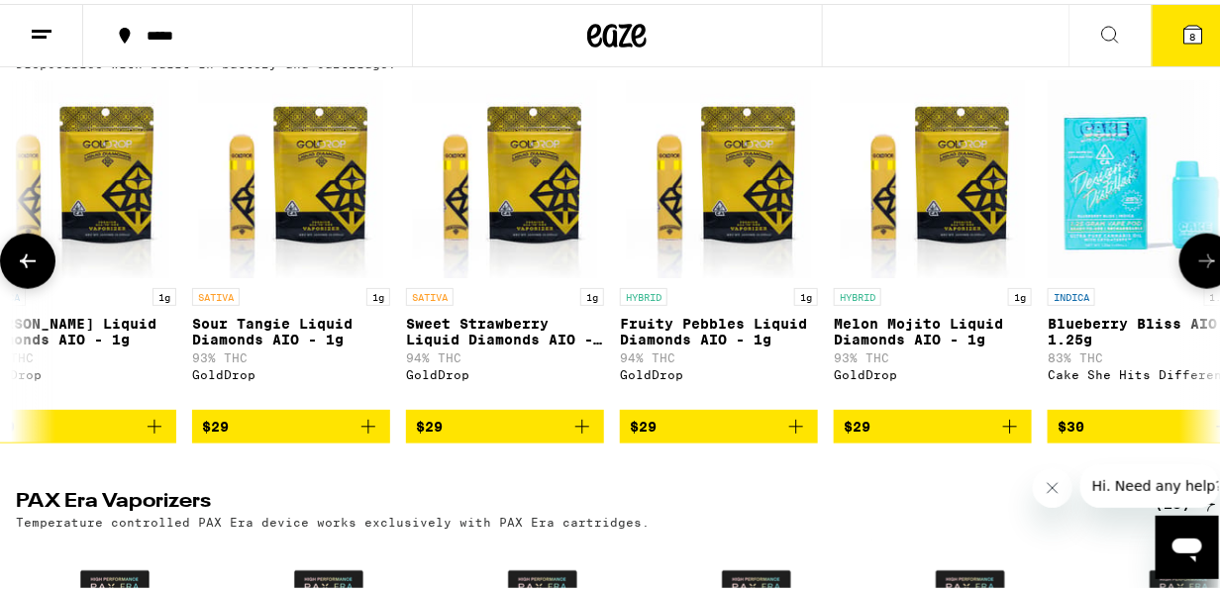
click at [23, 269] on icon at bounding box center [28, 258] width 24 height 24
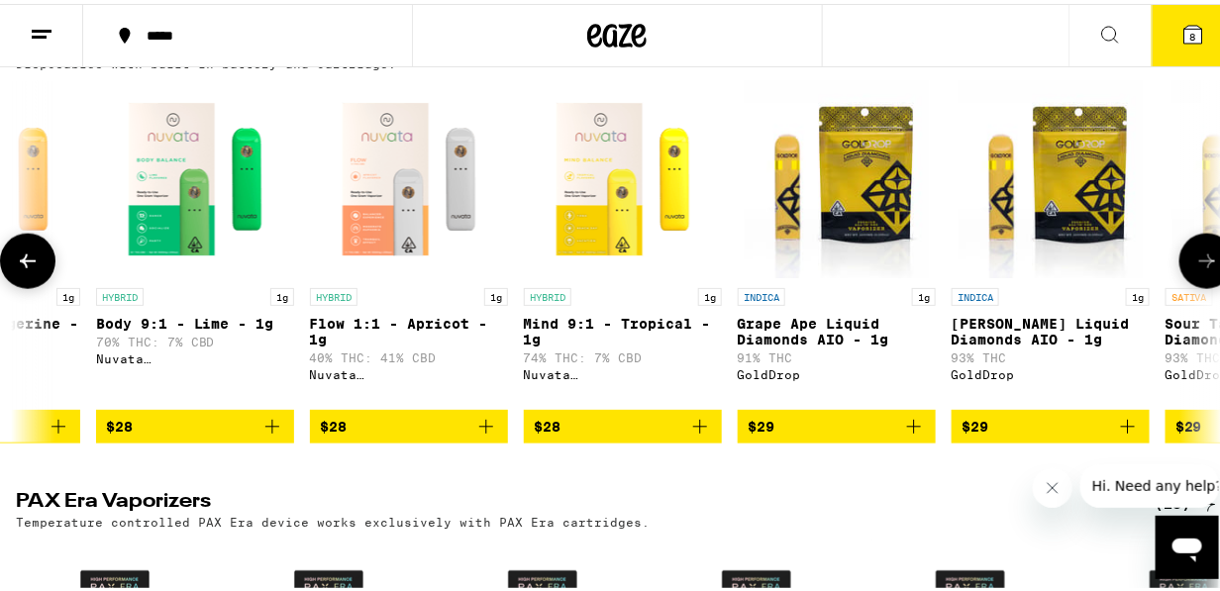
click at [23, 269] on icon at bounding box center [28, 258] width 24 height 24
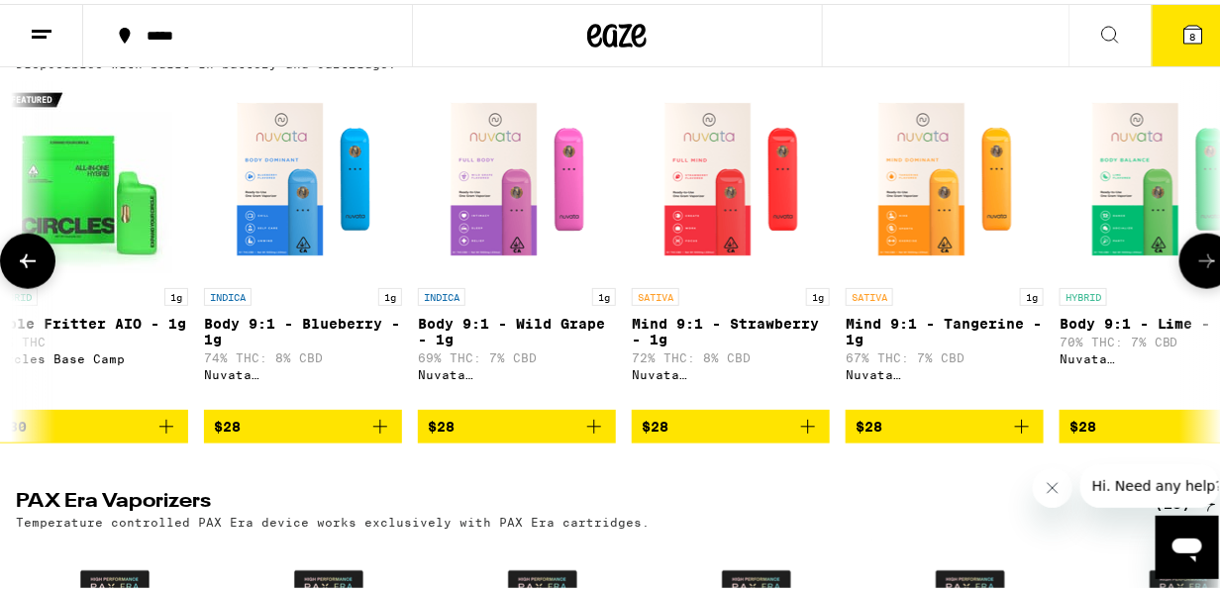
scroll to position [0, 16]
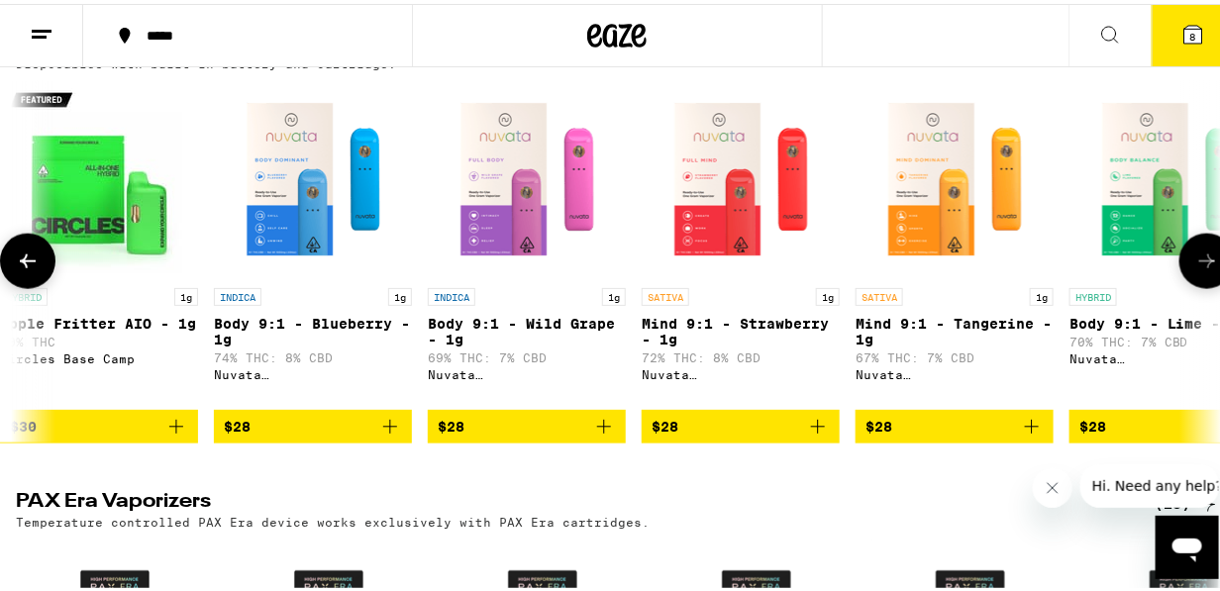
click at [1204, 284] on button at bounding box center [1206, 257] width 55 height 55
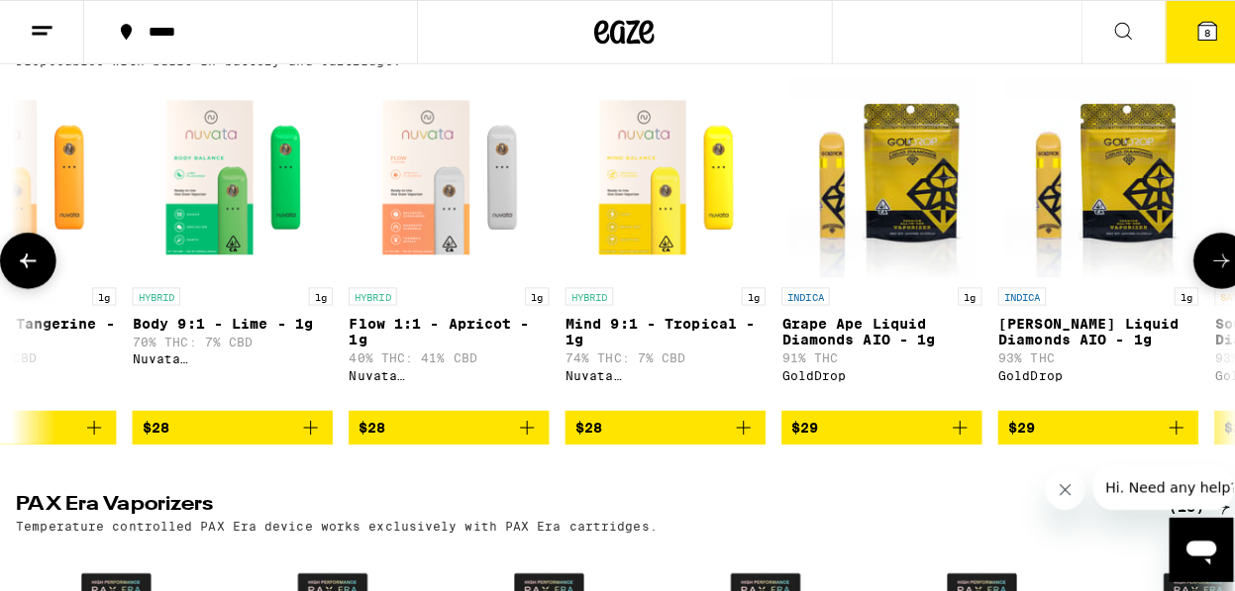
scroll to position [0, 989]
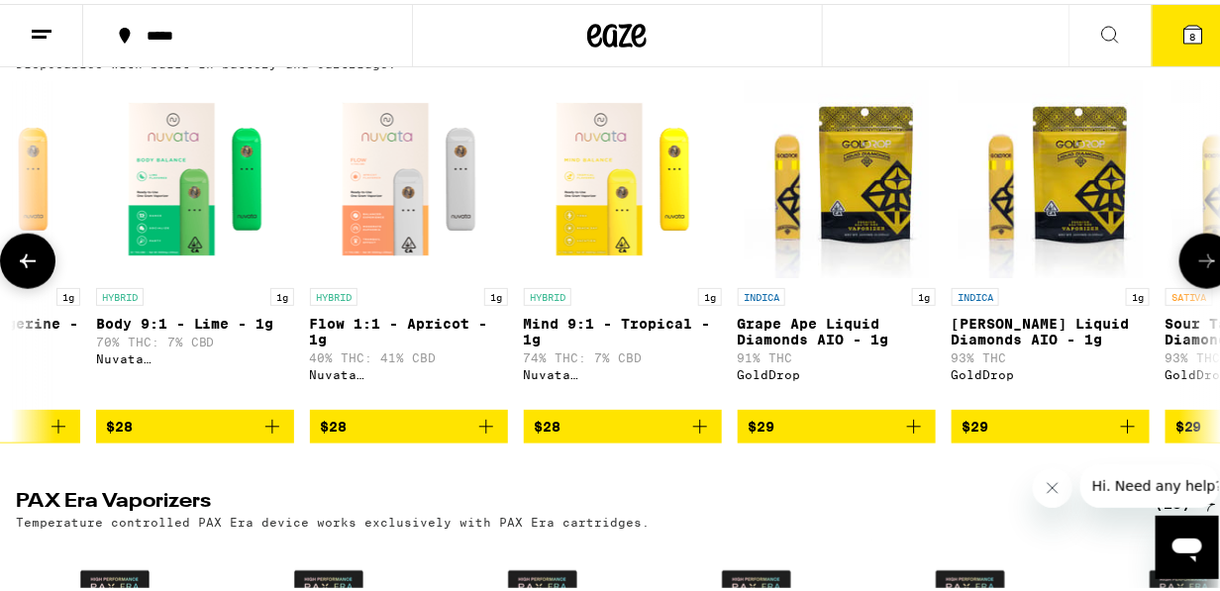
click at [380, 199] on img "Open page for Flow 1:1 - Apricot - 1g from Nuvata (CA)" at bounding box center [409, 175] width 198 height 198
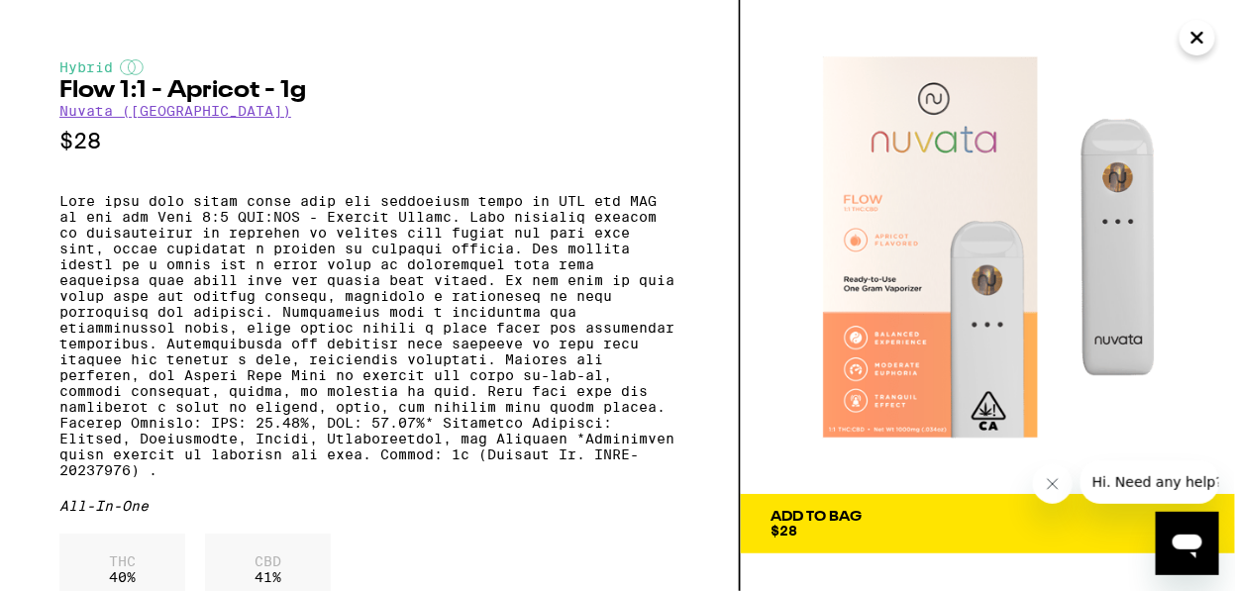
click at [793, 516] on div "Add To Bag" at bounding box center [815, 517] width 91 height 14
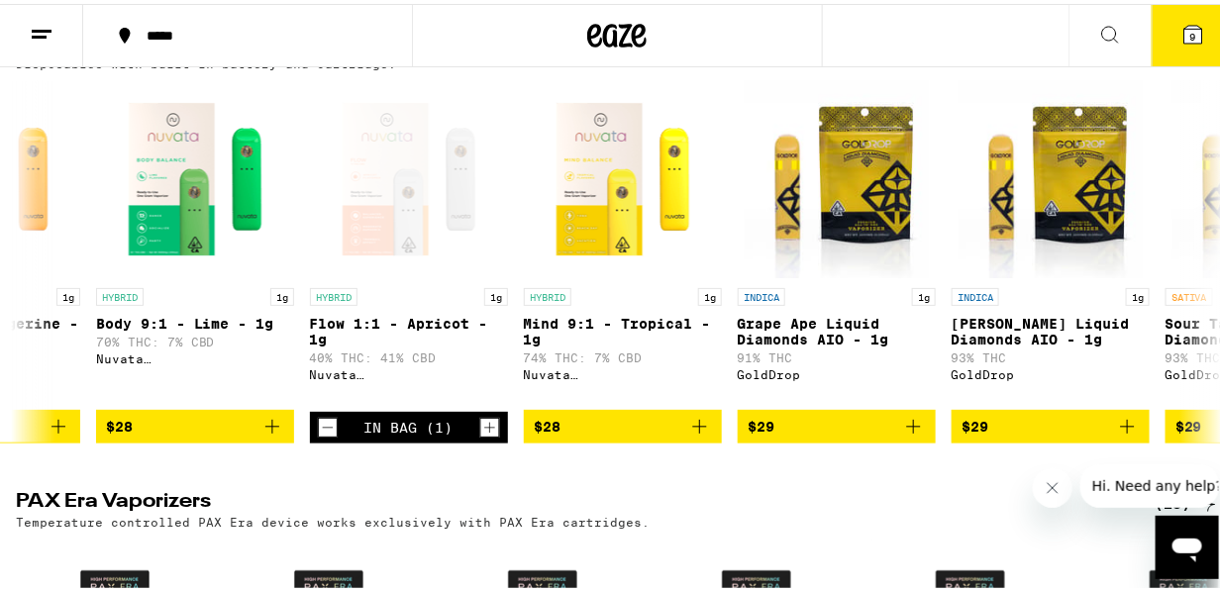
click at [1184, 39] on icon at bounding box center [1193, 31] width 18 height 18
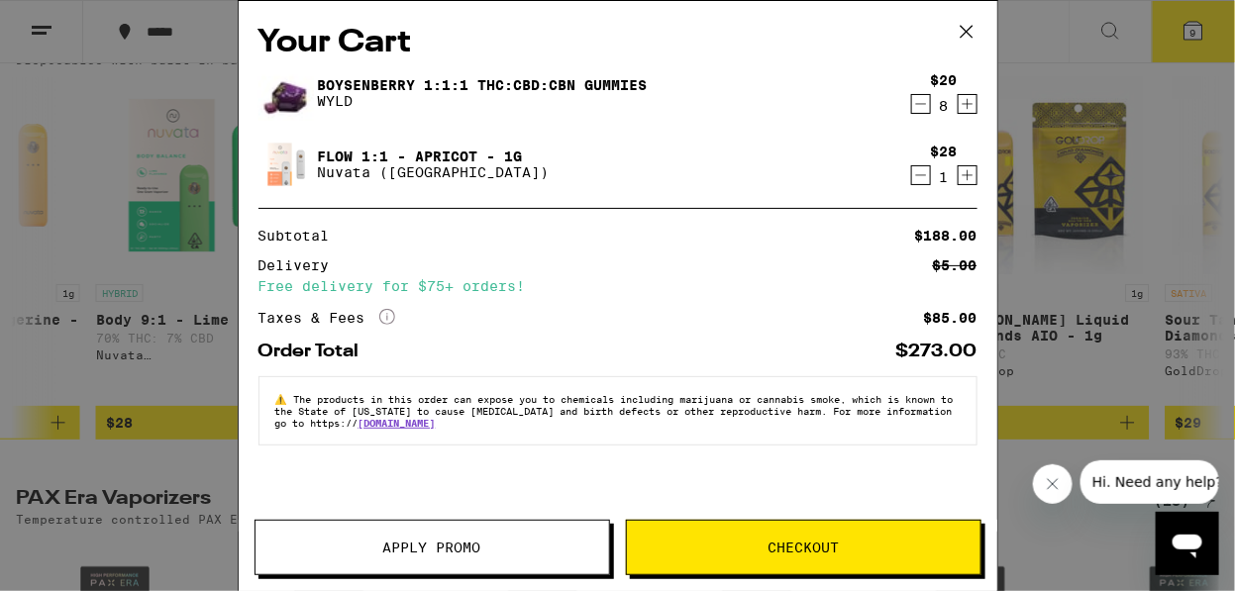
click at [978, 26] on icon at bounding box center [967, 32] width 30 height 30
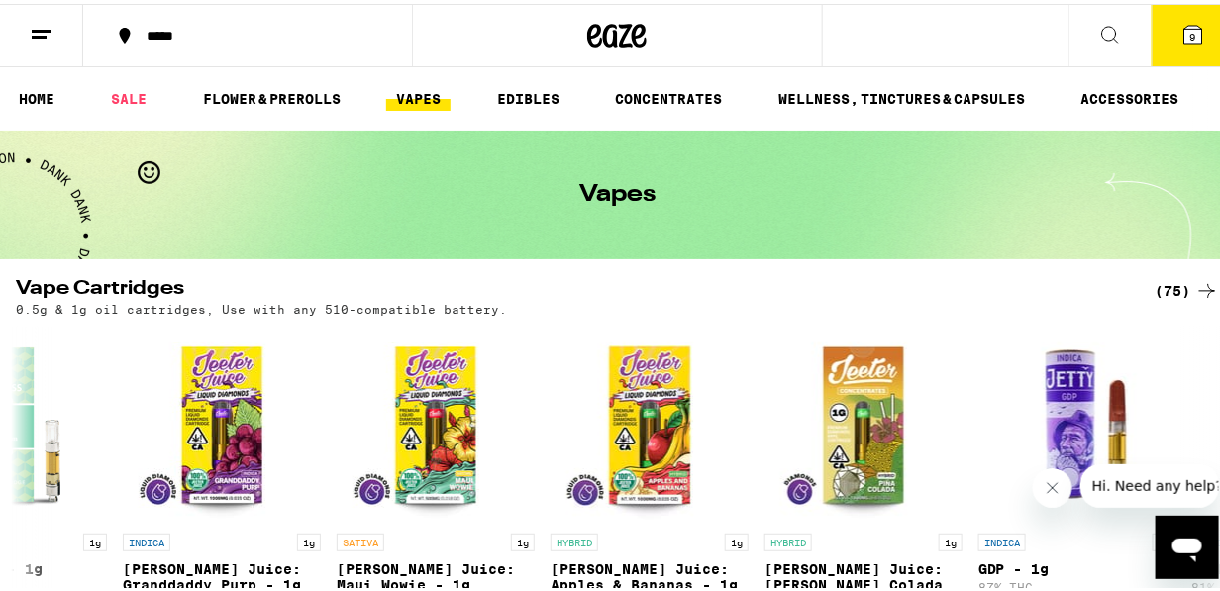
click at [1181, 25] on icon at bounding box center [1193, 31] width 24 height 24
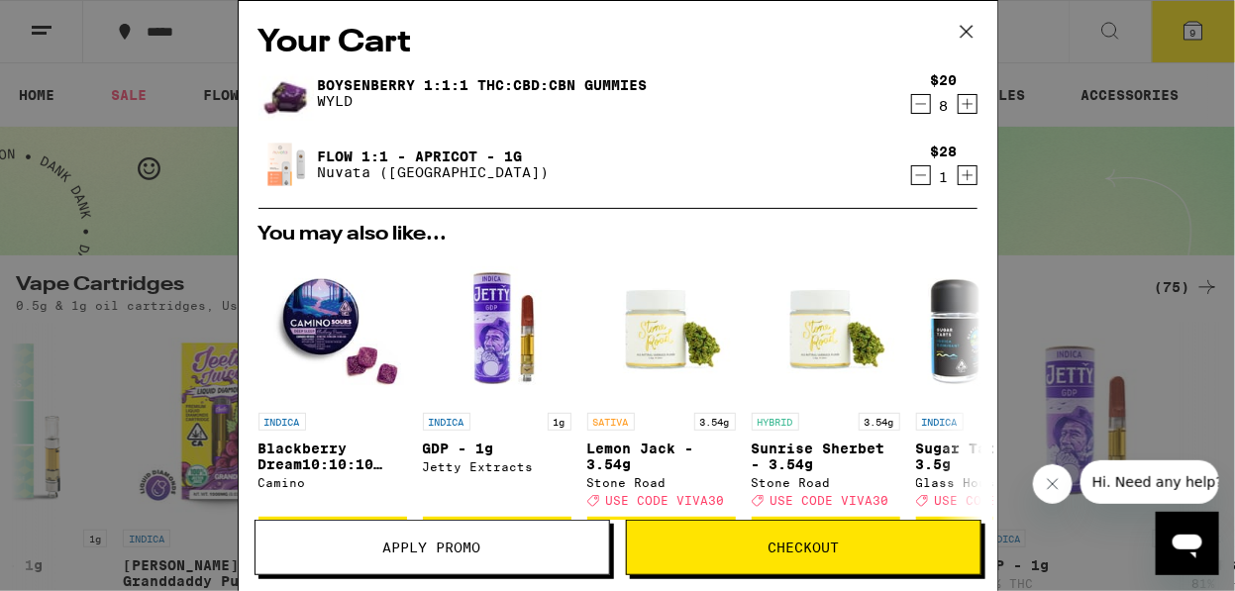
click at [469, 544] on span "Apply Promo" at bounding box center [432, 548] width 98 height 14
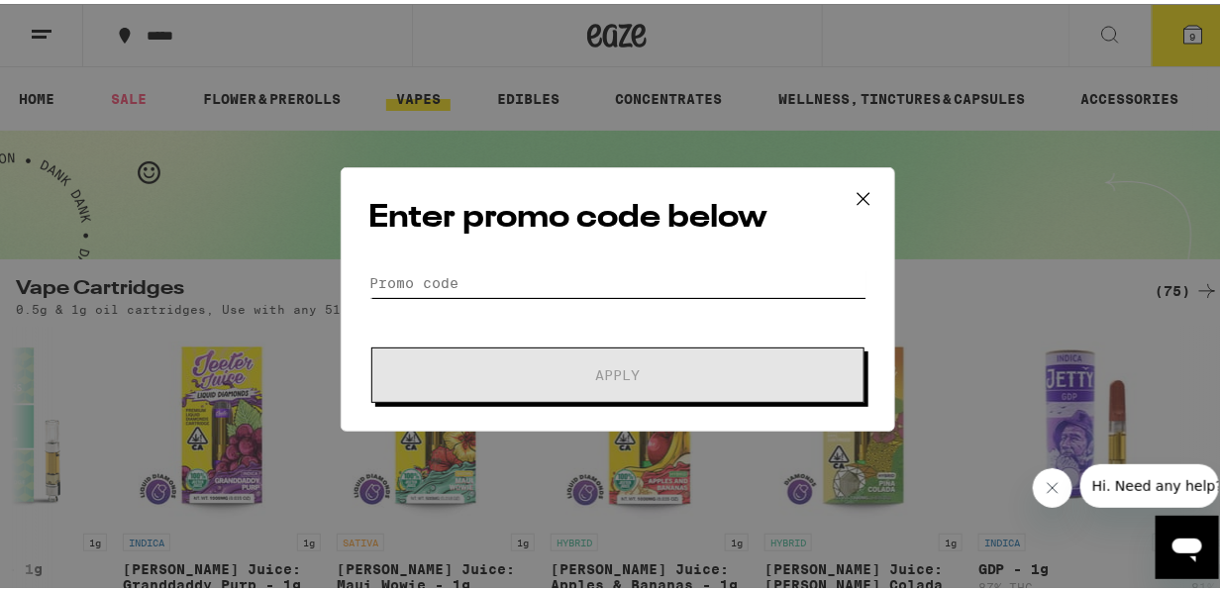
click at [441, 268] on input "Promo Code" at bounding box center [617, 279] width 497 height 30
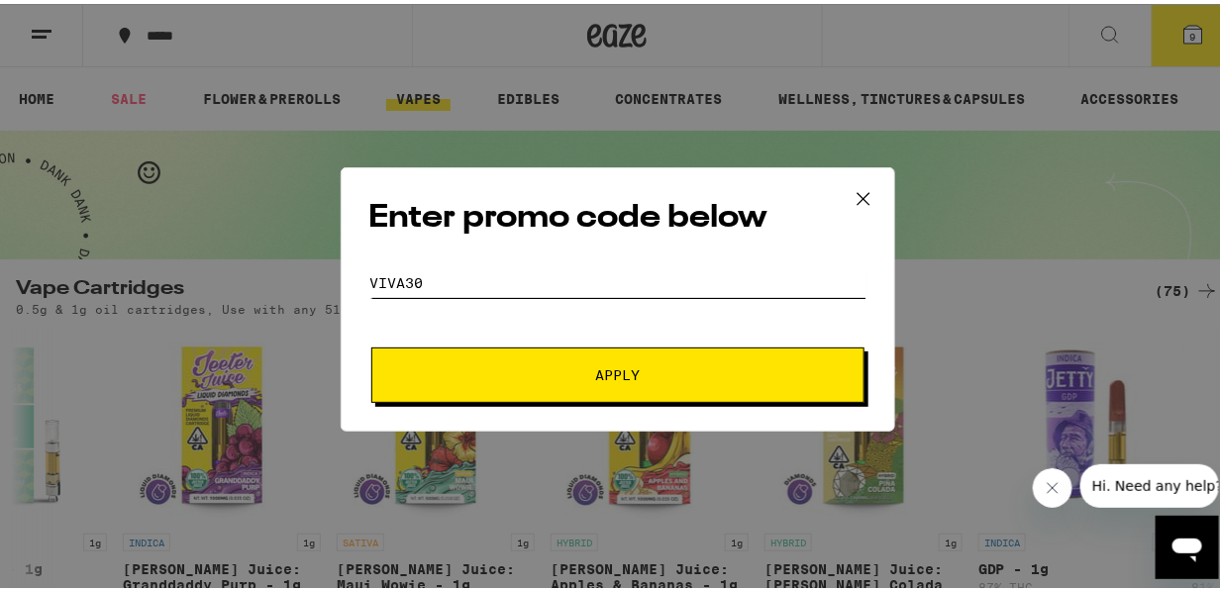
type input "viva30"
click at [595, 389] on button "Apply" at bounding box center [617, 371] width 493 height 55
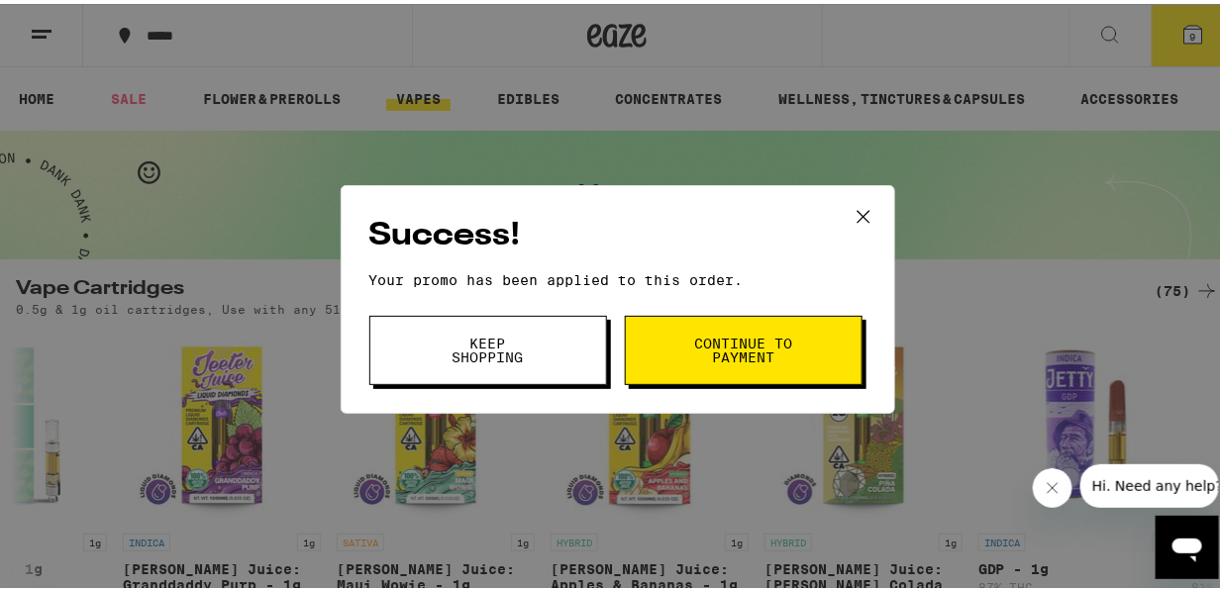
click at [747, 352] on span "Continue to payment" at bounding box center [743, 347] width 101 height 28
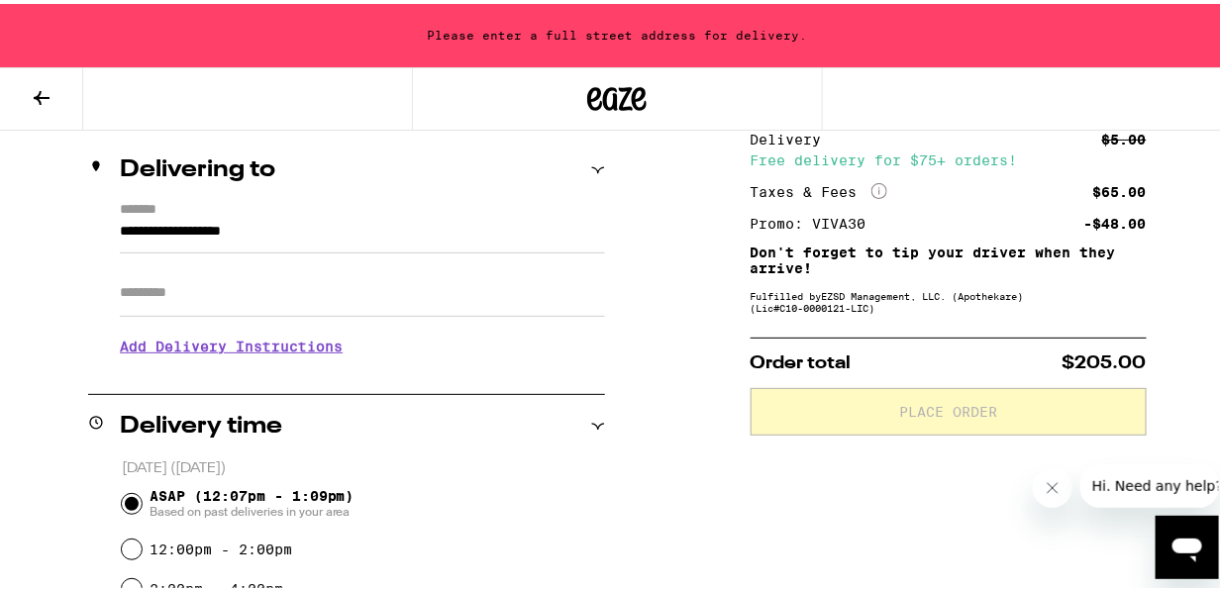
scroll to position [231, 0]
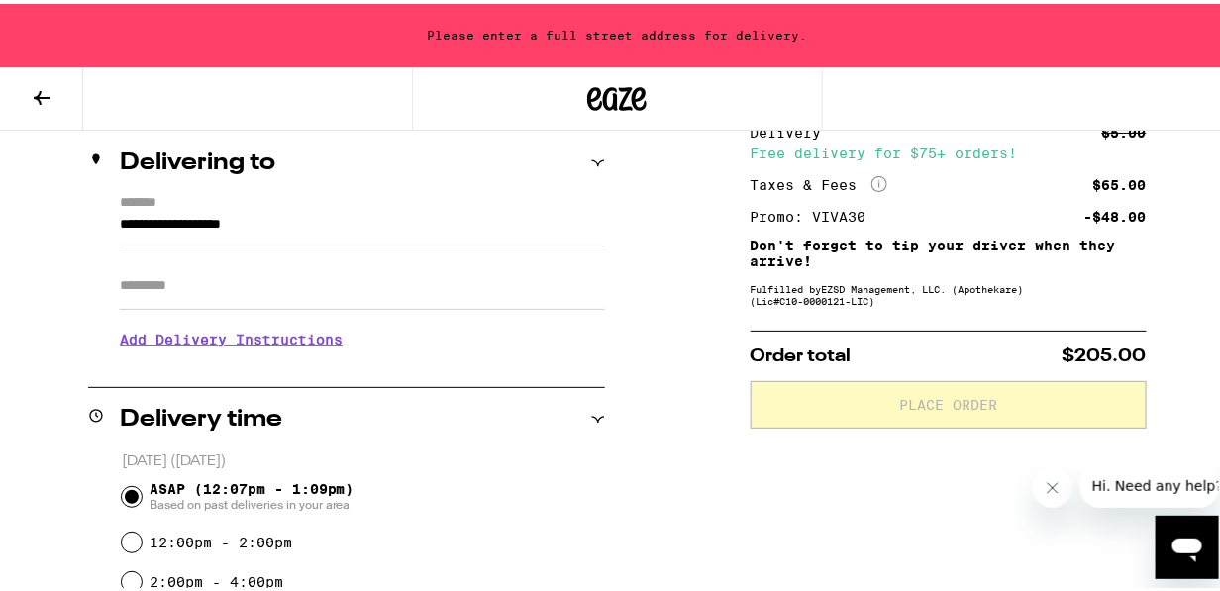
click at [111, 221] on div "**********" at bounding box center [346, 276] width 517 height 170
click at [120, 224] on input "**********" at bounding box center [362, 226] width 485 height 34
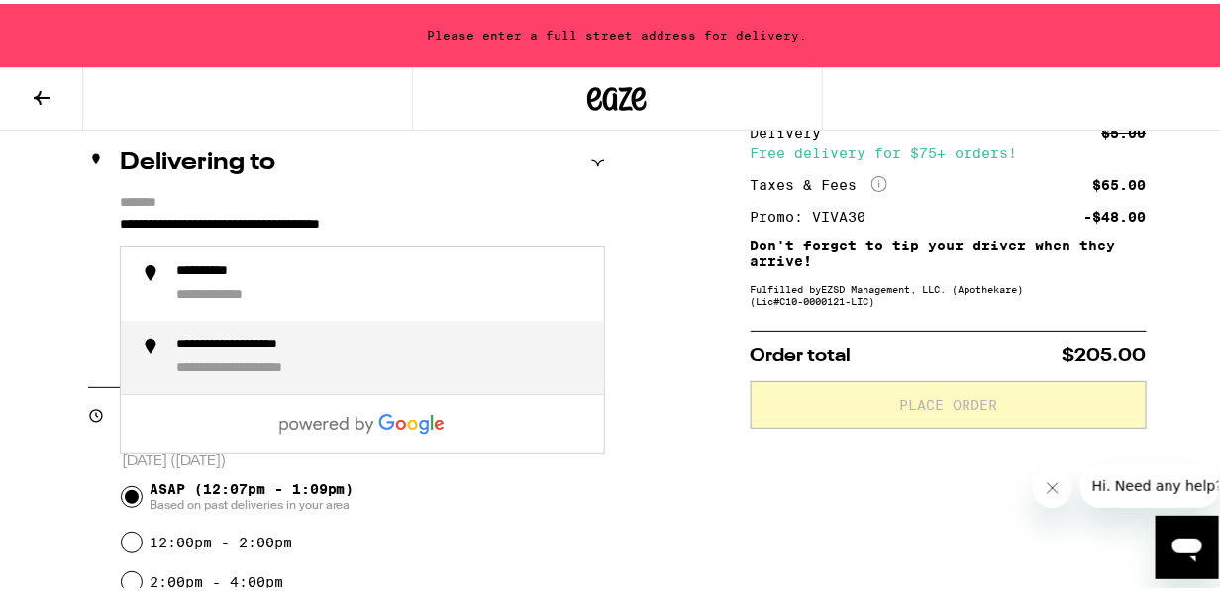
click at [239, 345] on div "**********" at bounding box center [265, 342] width 179 height 18
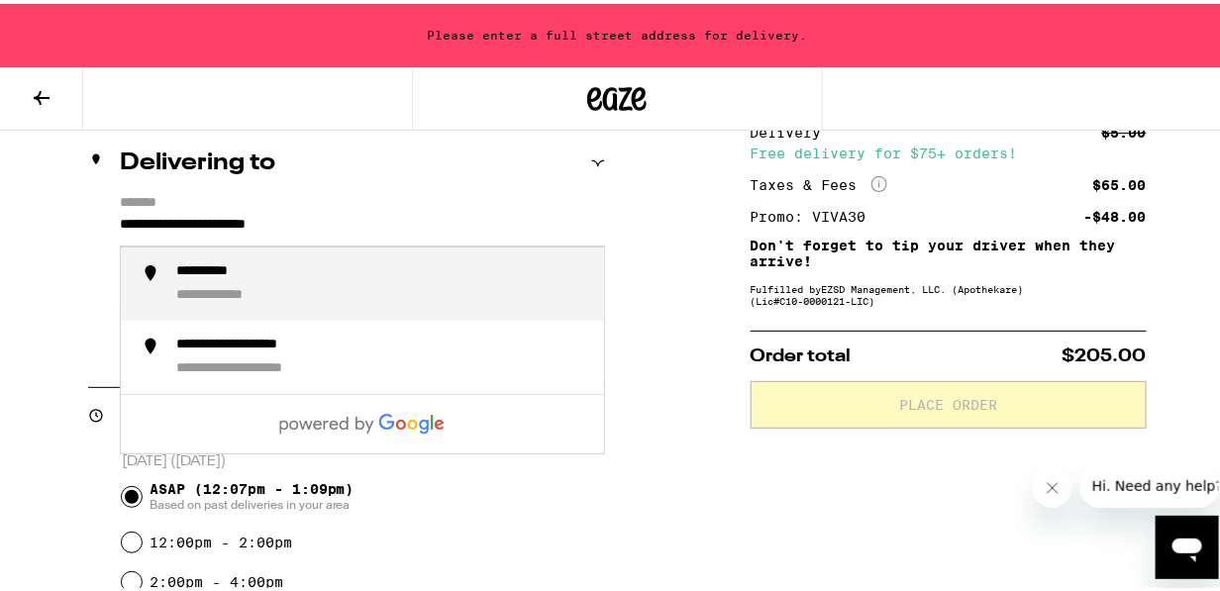
click at [373, 216] on input "**********" at bounding box center [362, 226] width 485 height 34
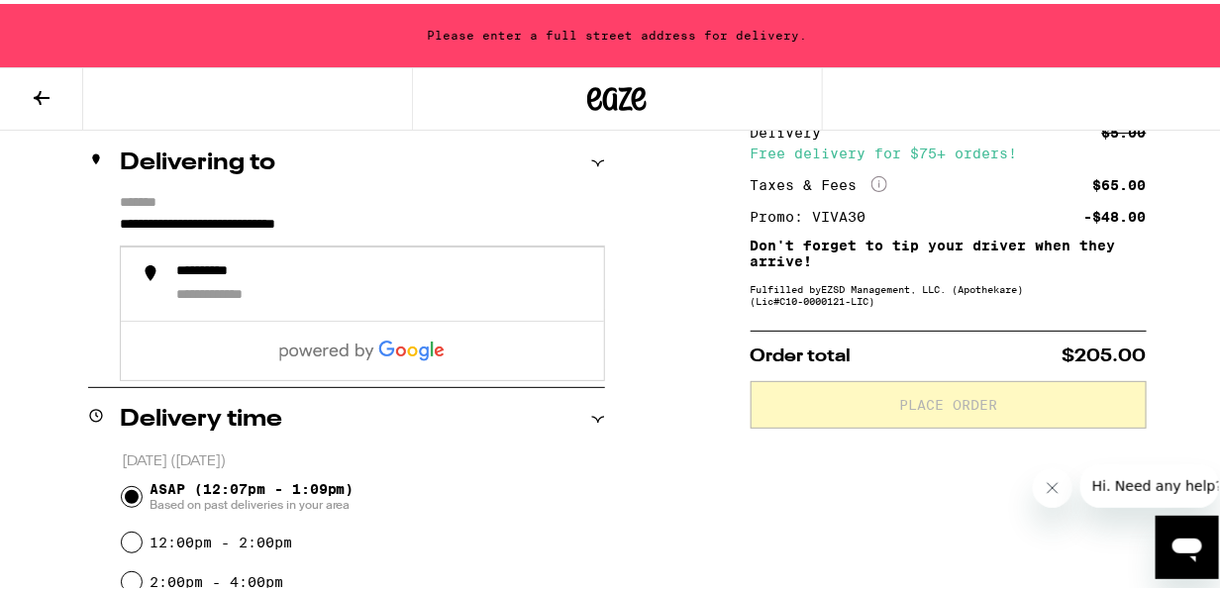
type input "**********"
click at [431, 396] on div "Delivery time" at bounding box center [346, 415] width 517 height 63
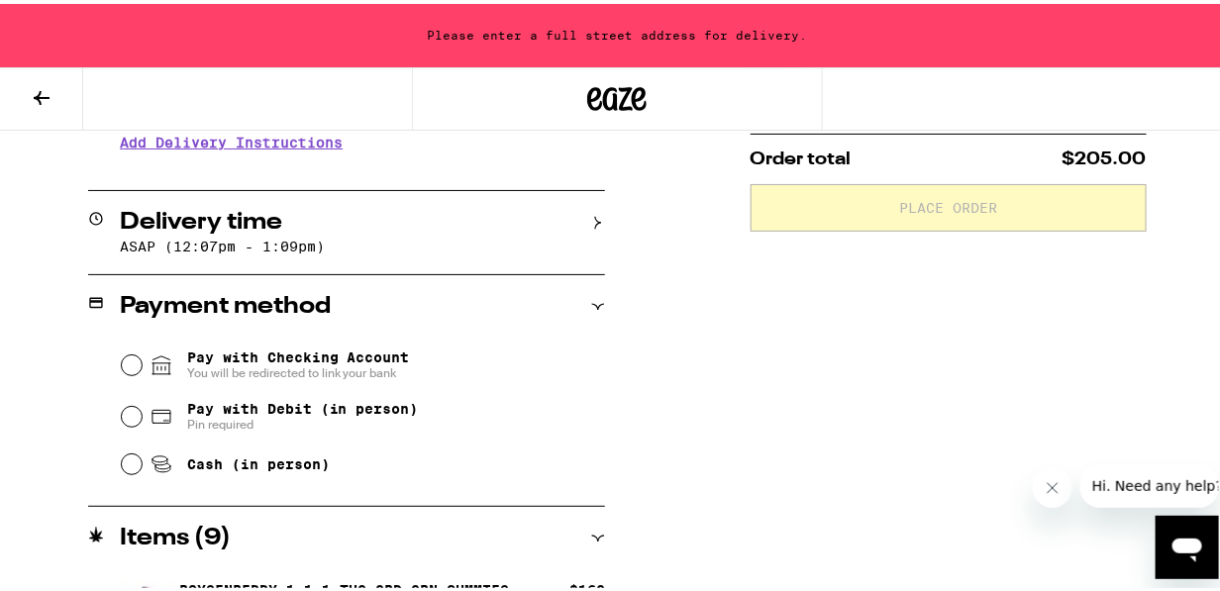
scroll to position [461, 0]
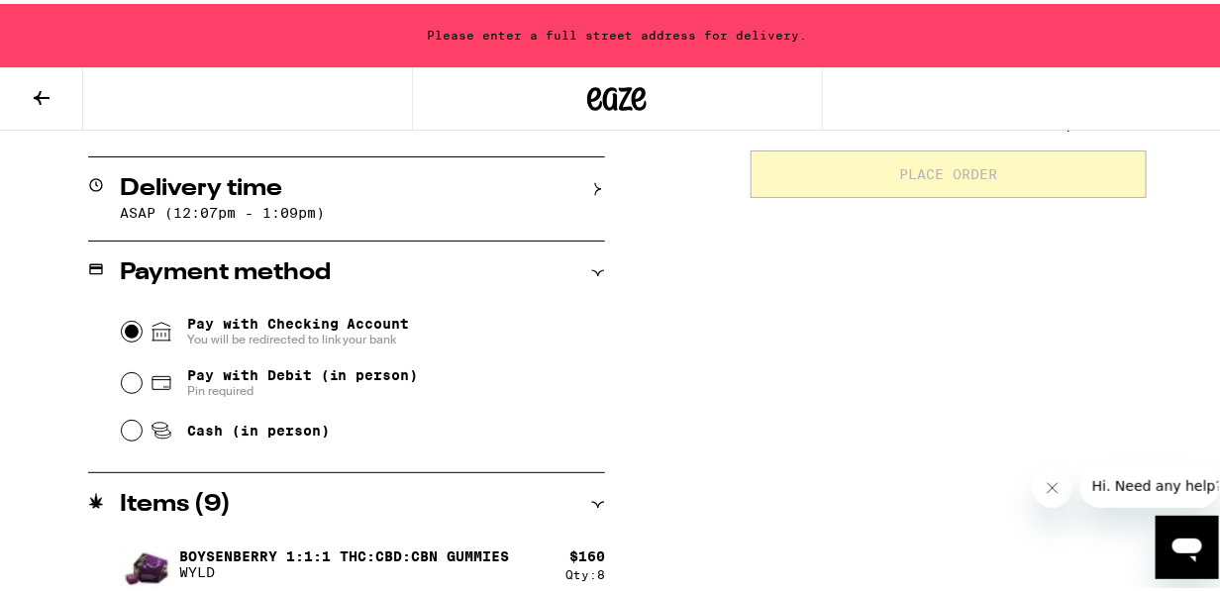
click at [130, 330] on input "Pay with Checking Account You will be redirected to link your bank" at bounding box center [132, 328] width 20 height 20
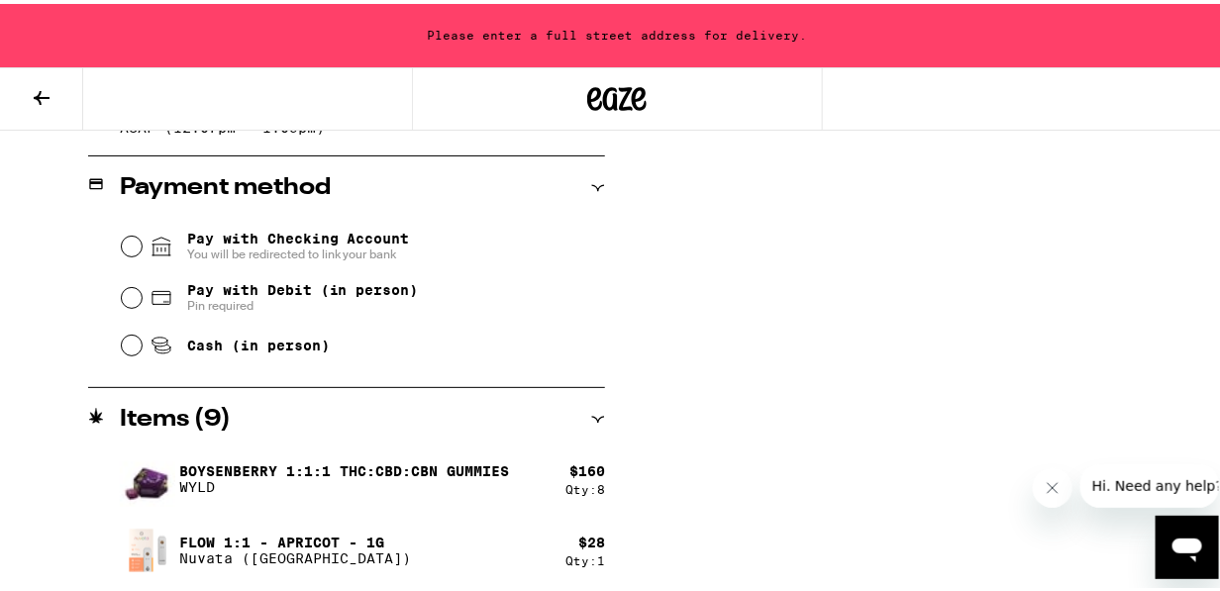
scroll to position [547, 0]
click at [123, 296] on input "Pay with Debit (in person) Pin required" at bounding box center [132, 294] width 20 height 20
radio input "true"
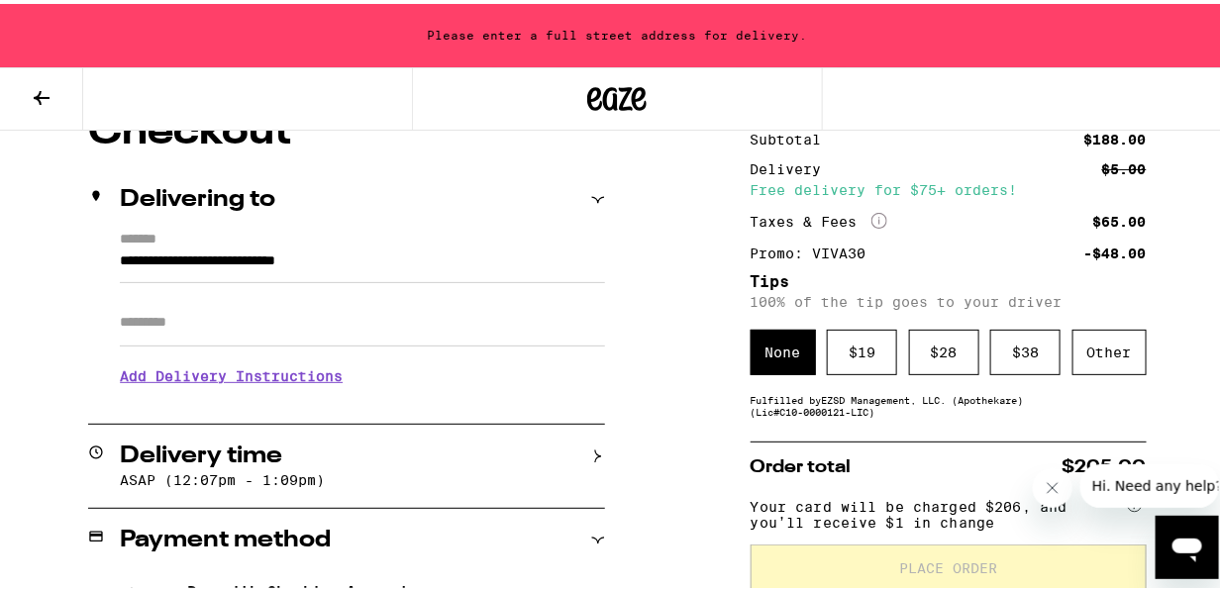
scroll to position [231, 0]
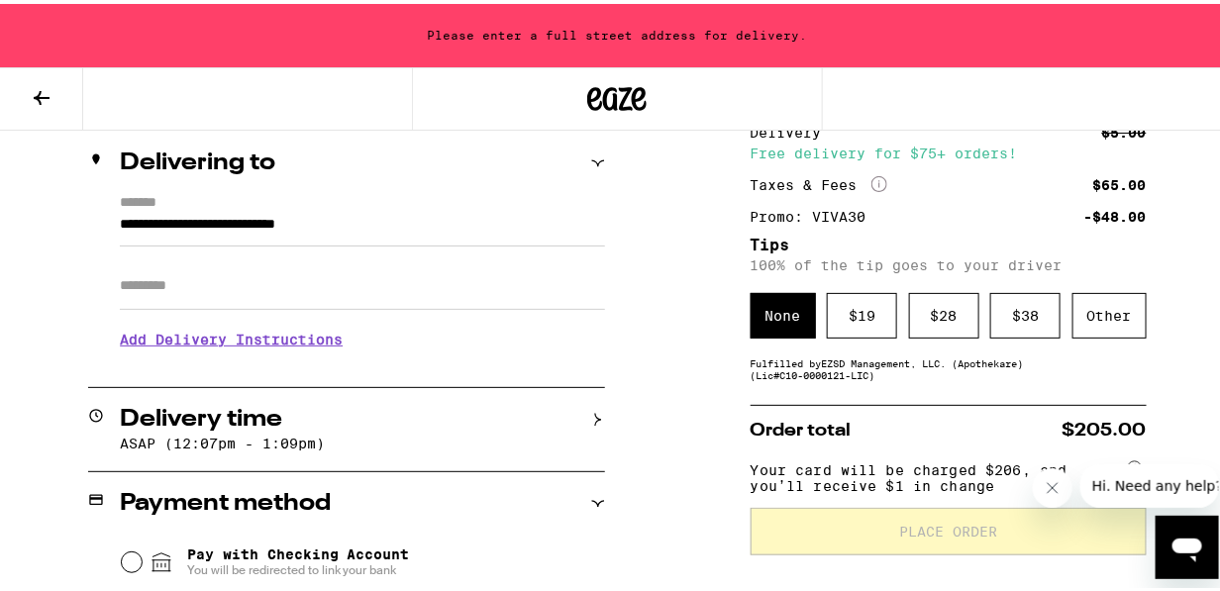
click at [108, 221] on div "**********" at bounding box center [346, 276] width 517 height 170
click at [120, 225] on input "**********" at bounding box center [362, 226] width 485 height 34
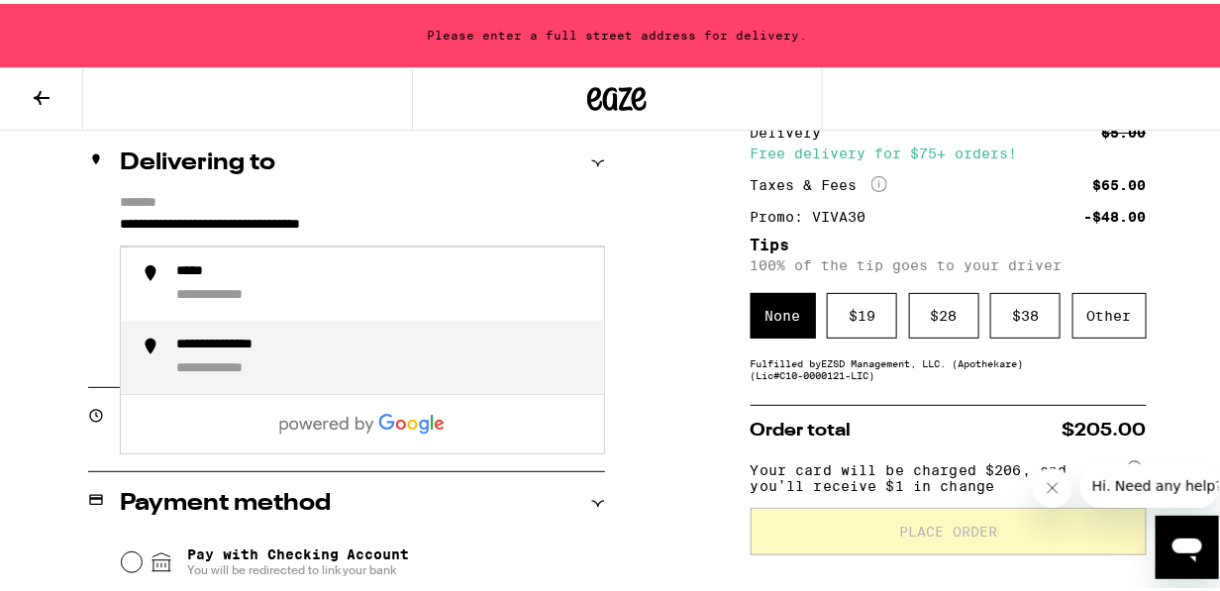
click at [461, 345] on div "**********" at bounding box center [382, 354] width 412 height 42
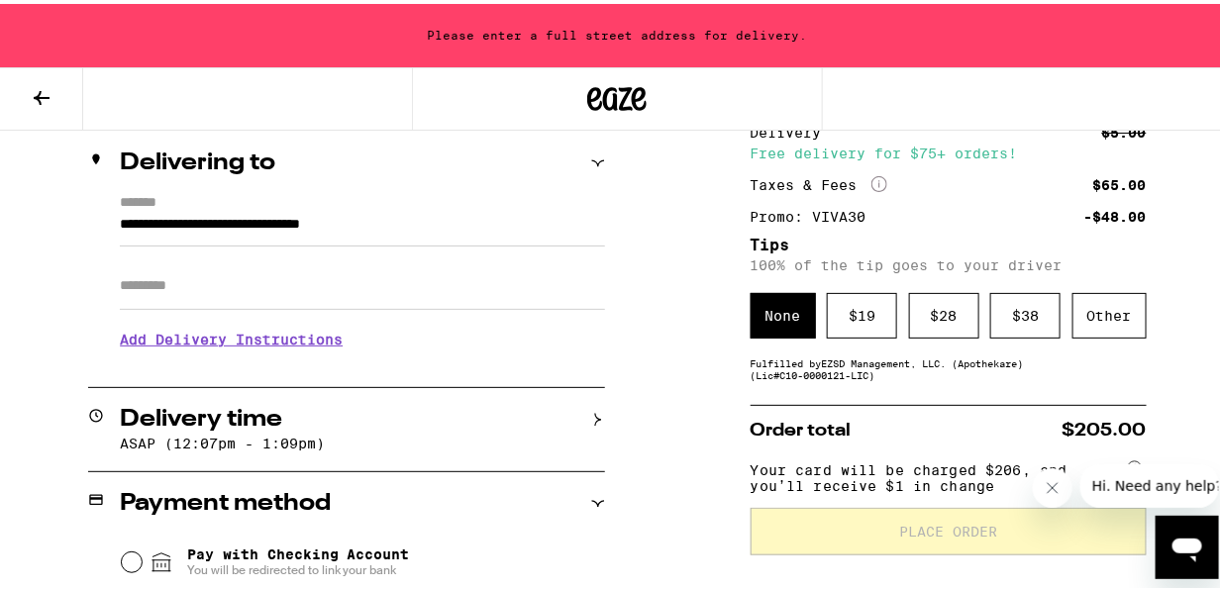
type input "**********"
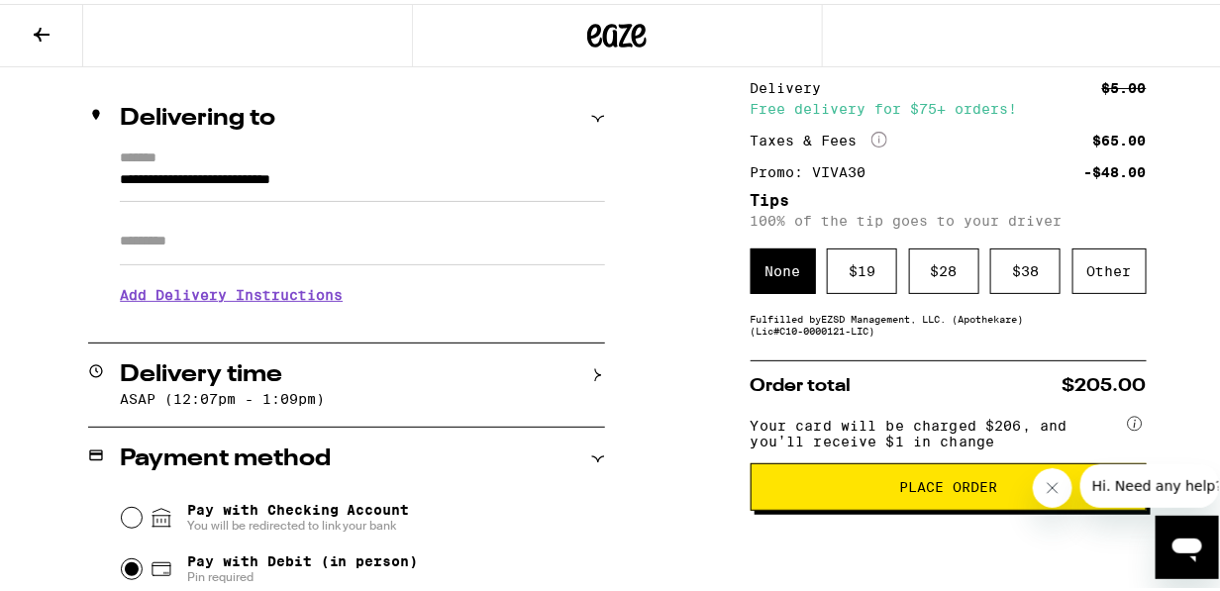
scroll to position [252, 0]
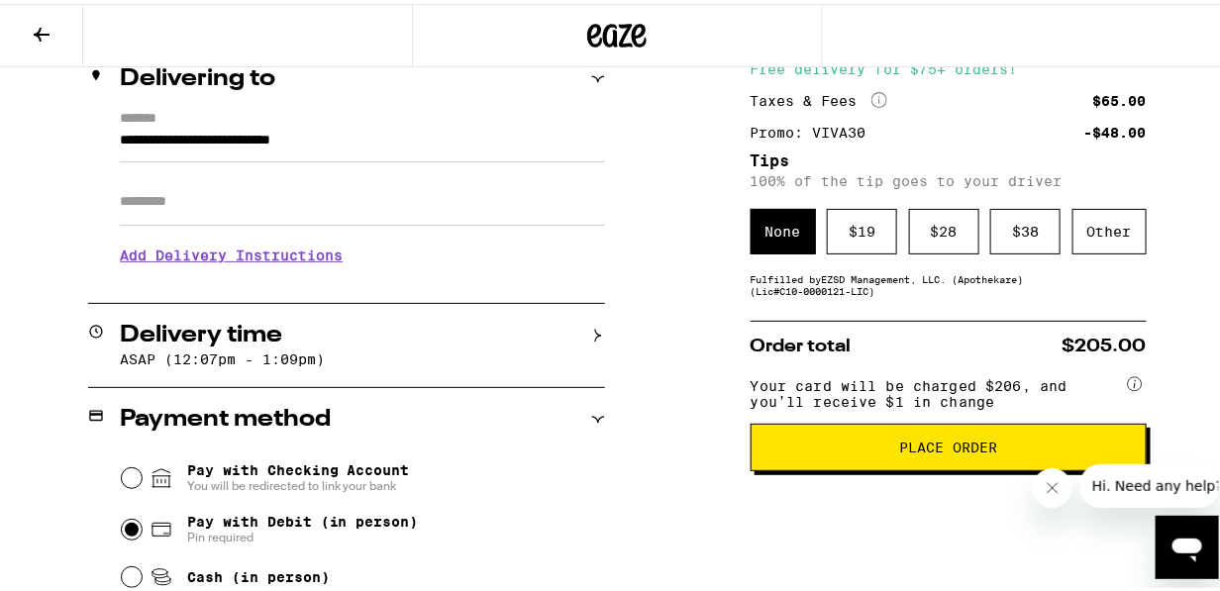
click at [851, 307] on div "Subtotal $188.00 Delivery $5.00 Free delivery for $75+ orders! Taxes & Fees Mor…" at bounding box center [949, 405] width 396 height 835
click at [1102, 244] on div "Other" at bounding box center [1110, 228] width 74 height 46
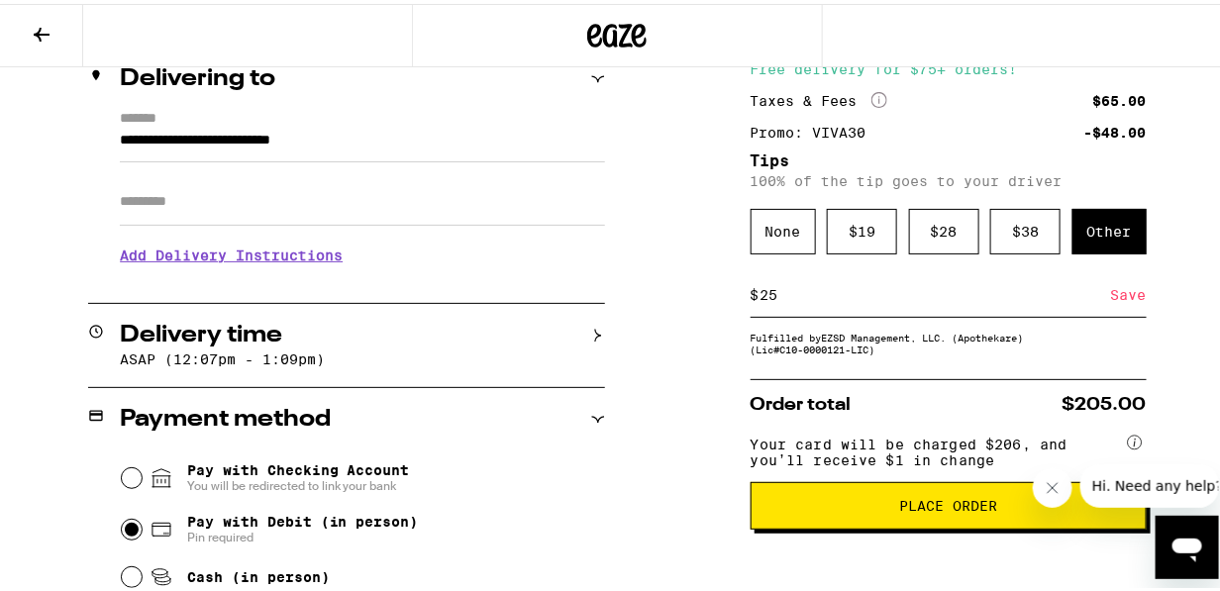
type input "25"
click at [824, 328] on div "Subtotal $188.00 Delivery $5.00 Free delivery for $75+ orders! Taxes & Fees Mor…" at bounding box center [949, 405] width 396 height 835
click at [1111, 302] on div "Save" at bounding box center [1129, 291] width 36 height 44
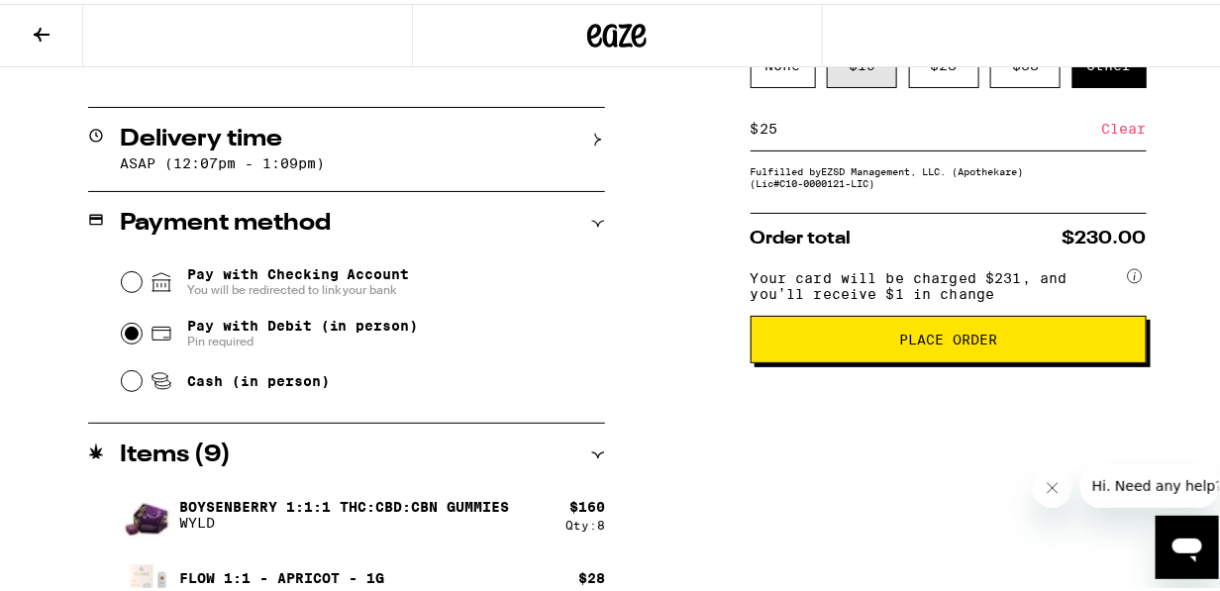
scroll to position [483, 0]
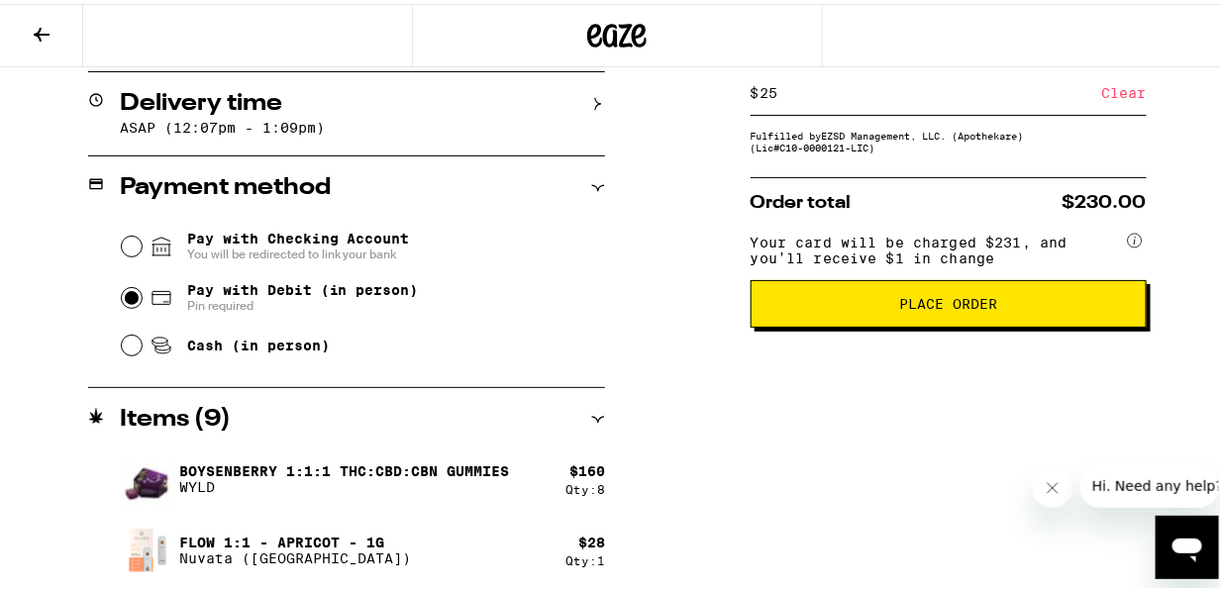
click at [938, 306] on span "Place Order" at bounding box center [948, 300] width 98 height 14
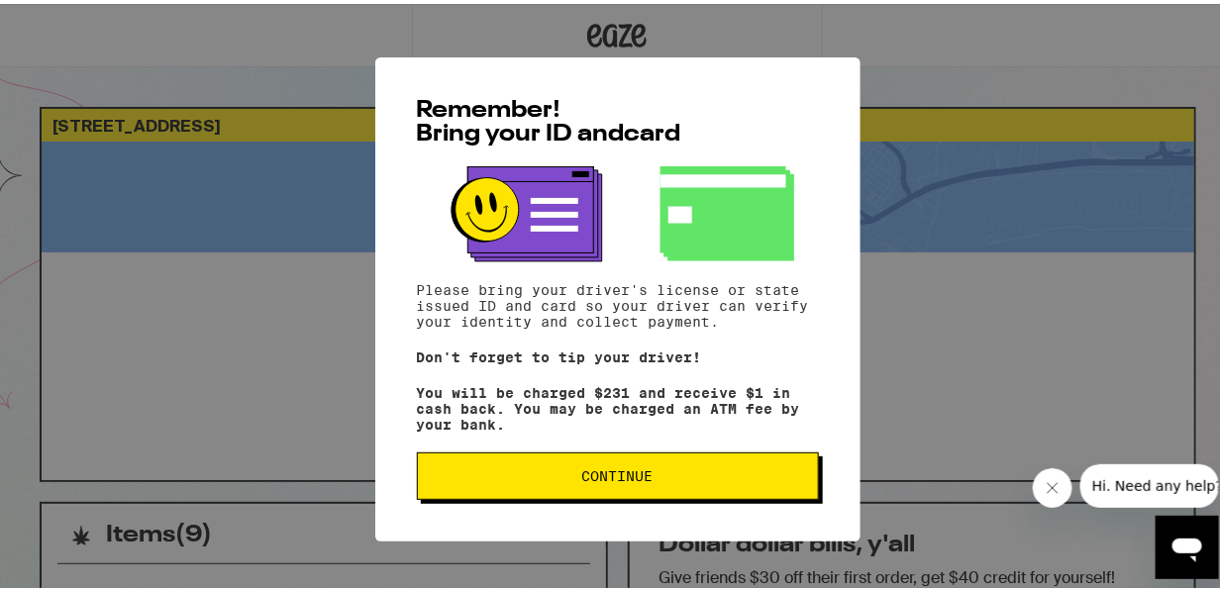
click at [623, 479] on span "Continue" at bounding box center [617, 472] width 71 height 14
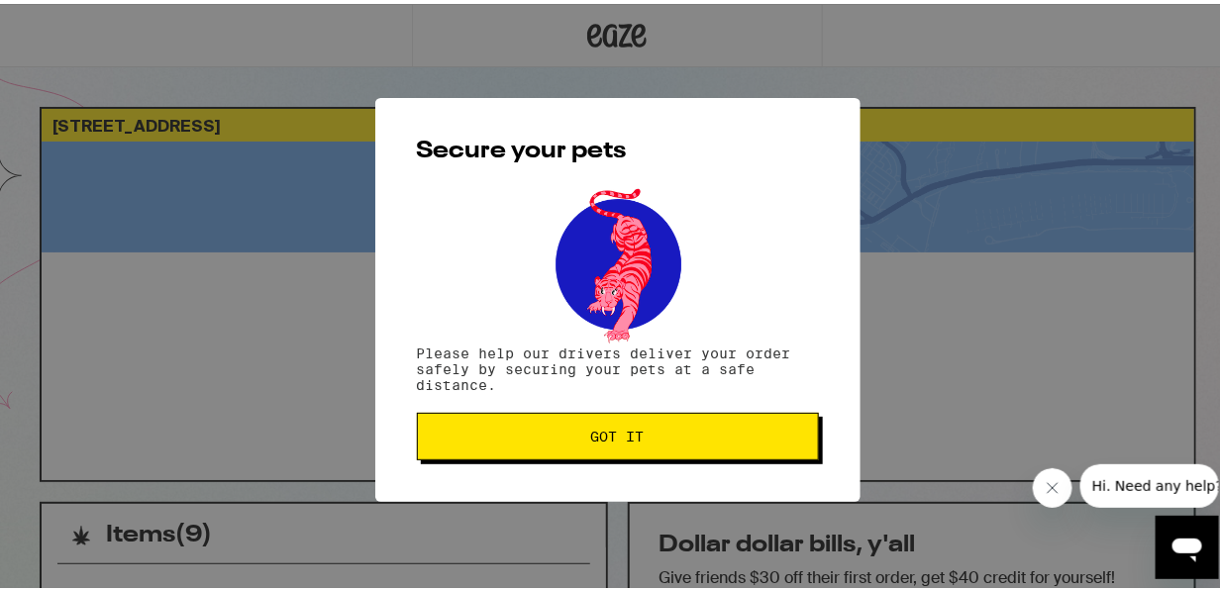
click at [645, 438] on span "Got it" at bounding box center [618, 433] width 368 height 14
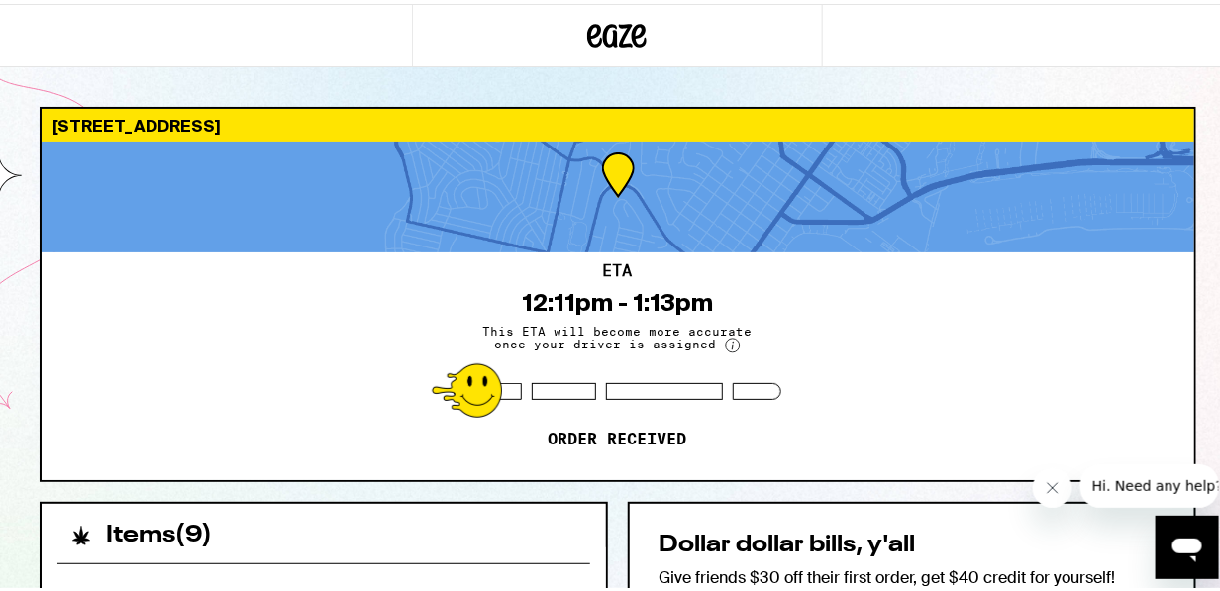
click at [931, 306] on div "ETA 12:11pm - 1:13pm This ETA will become more accurate once your driver is ass…" at bounding box center [618, 363] width 1153 height 228
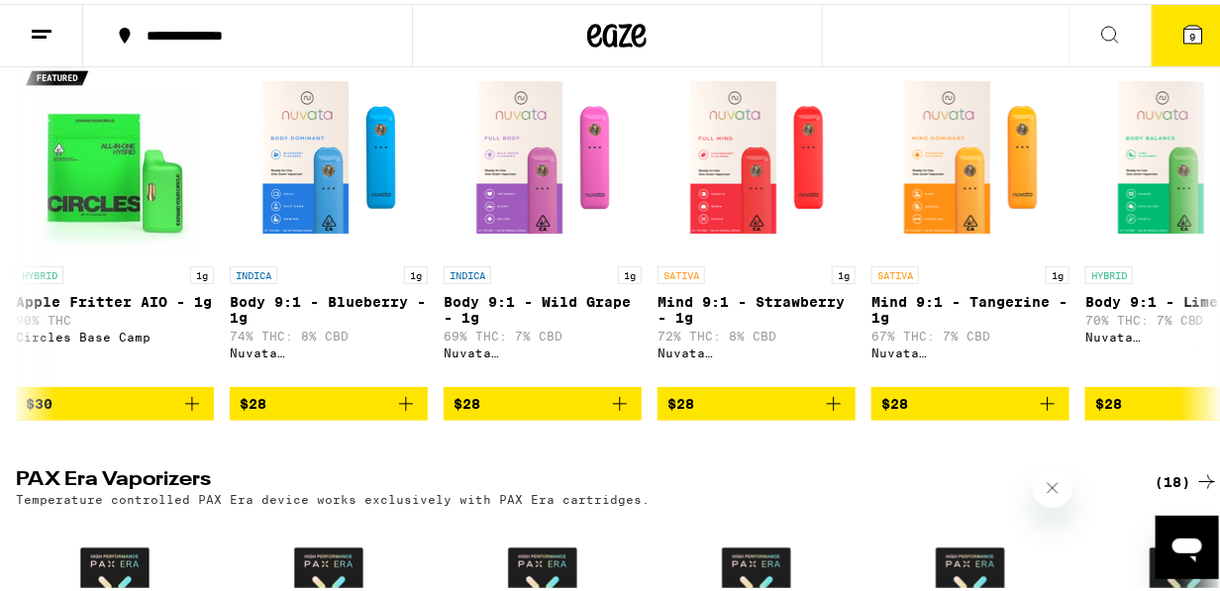
scroll to position [0, 8760]
